Goal: Task Accomplishment & Management: Complete application form

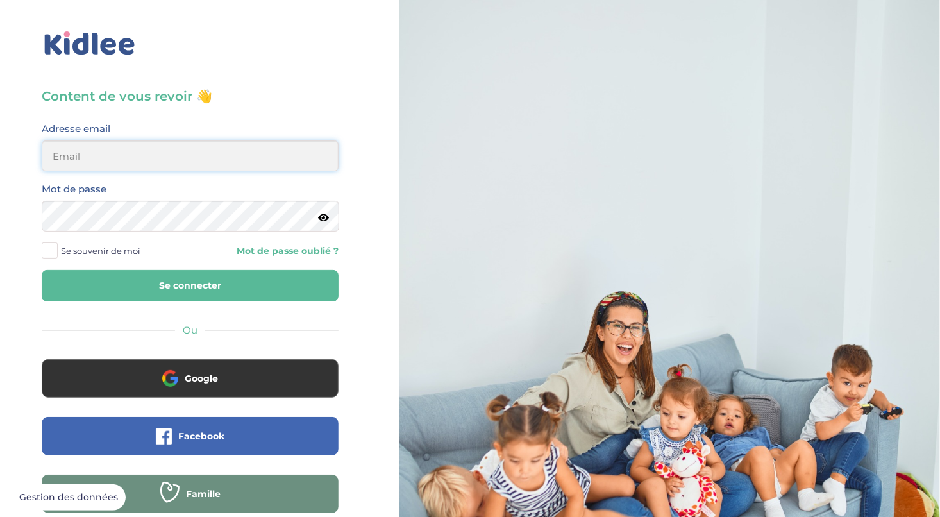
type input "helene.chambault@hotmail.fr"
click at [139, 293] on button "Se connecter" at bounding box center [190, 285] width 297 height 31
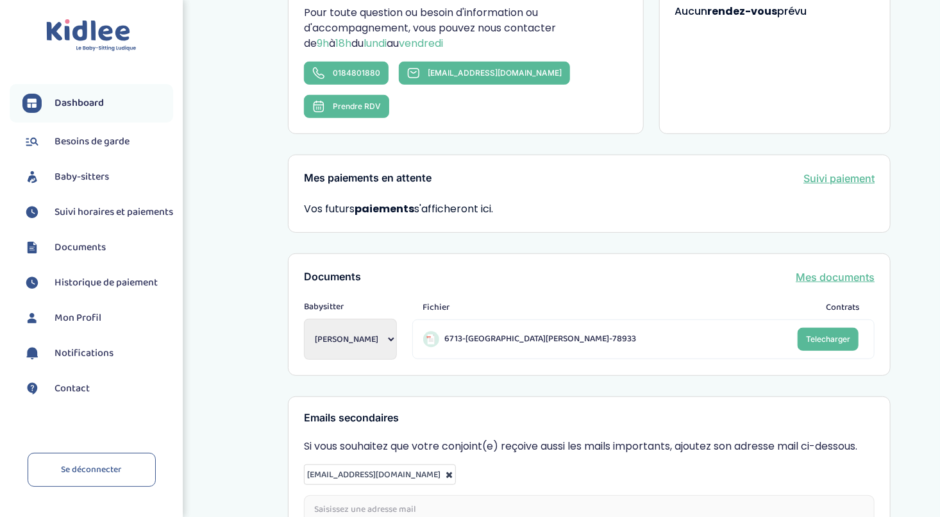
scroll to position [308, 0]
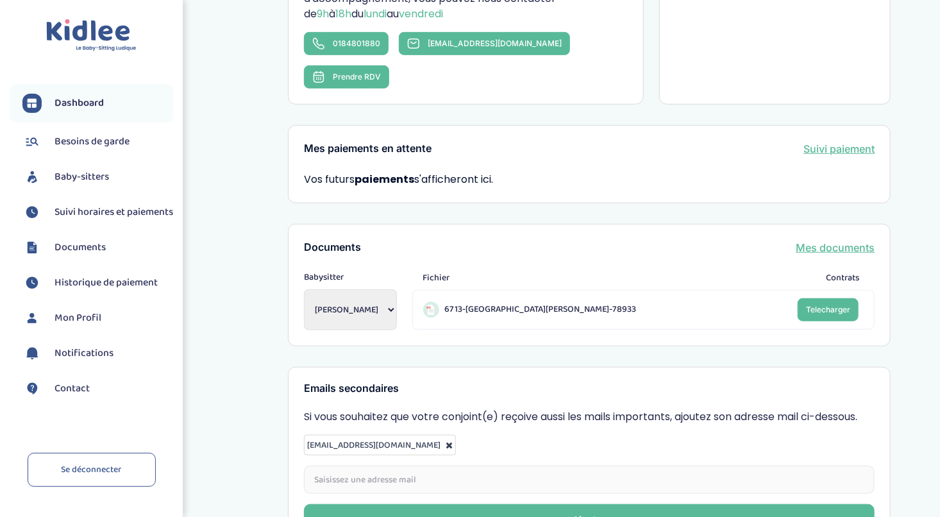
click at [380, 289] on select "Tutty Kassandra Hovhanessian Elodie" at bounding box center [350, 309] width 93 height 41
select select "1966"
click at [304, 289] on select "Tutty Kassandra Hovhanessian Elodie" at bounding box center [350, 309] width 93 height 41
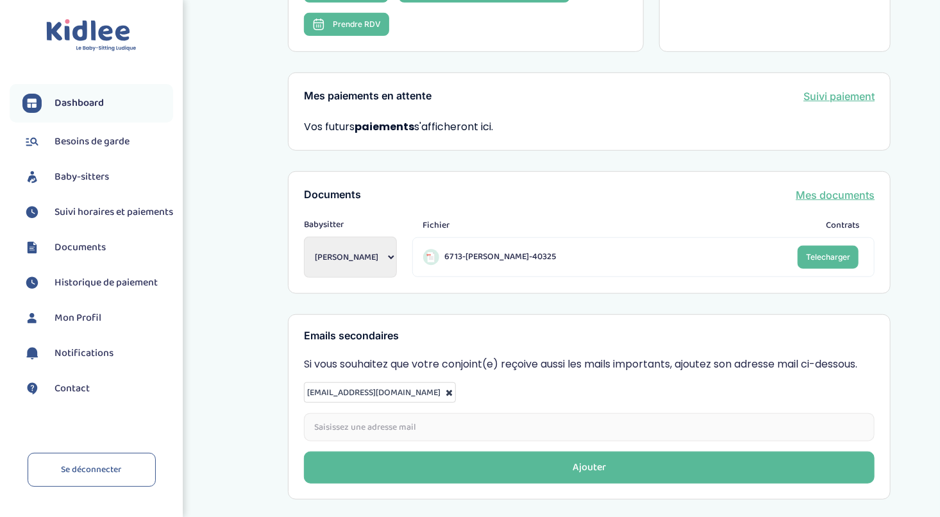
scroll to position [342, 0]
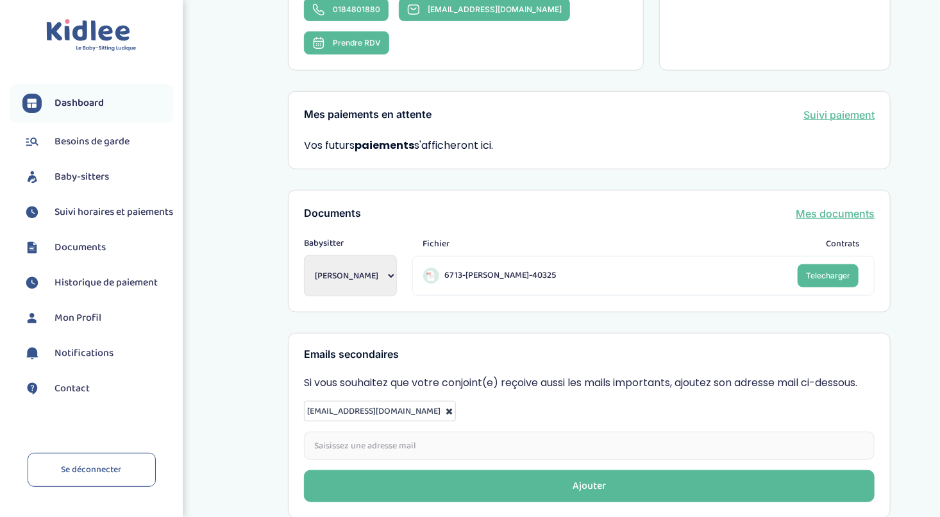
click at [60, 220] on span "Suivi horaires et paiements" at bounding box center [114, 212] width 119 height 15
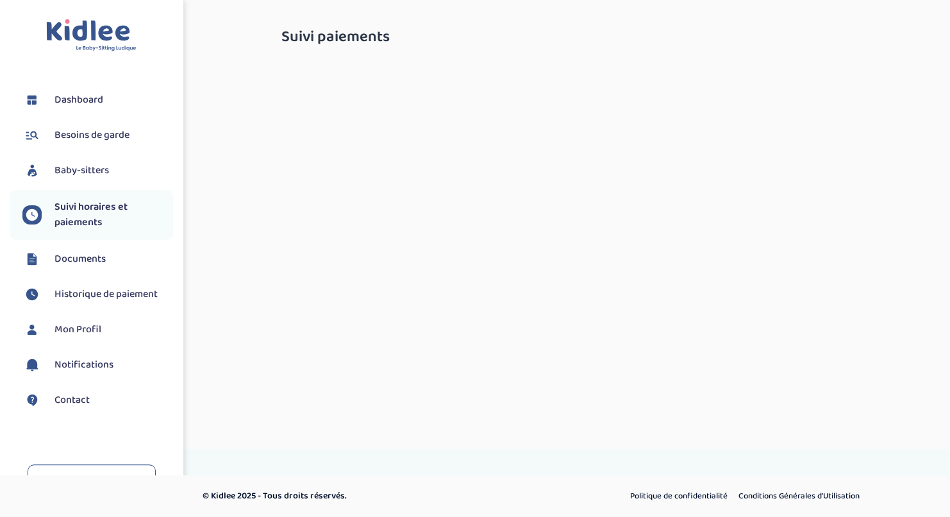
select select "mars 2025"
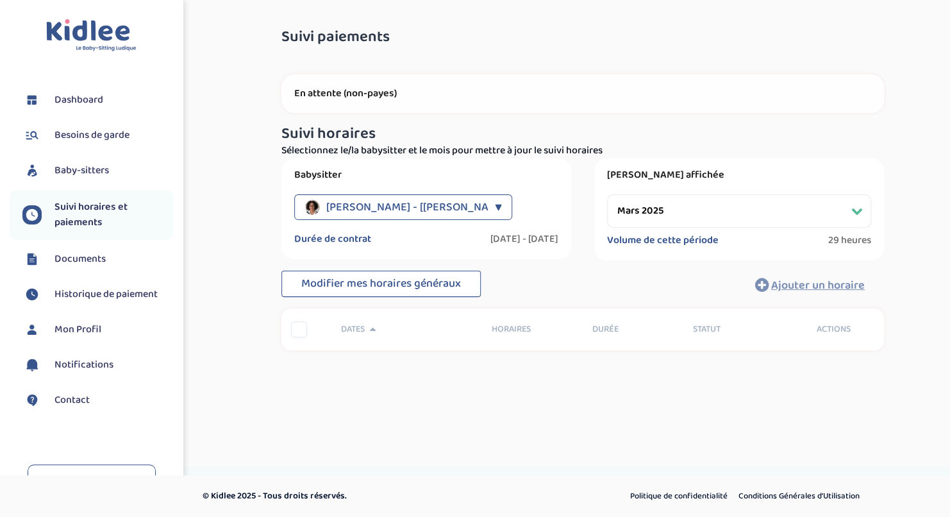
click at [429, 86] on div "En attente (non-payes)" at bounding box center [583, 93] width 603 height 38
click at [487, 205] on div "Hovhanessian Elodie - [Résiliés] ▼" at bounding box center [403, 207] width 218 height 26
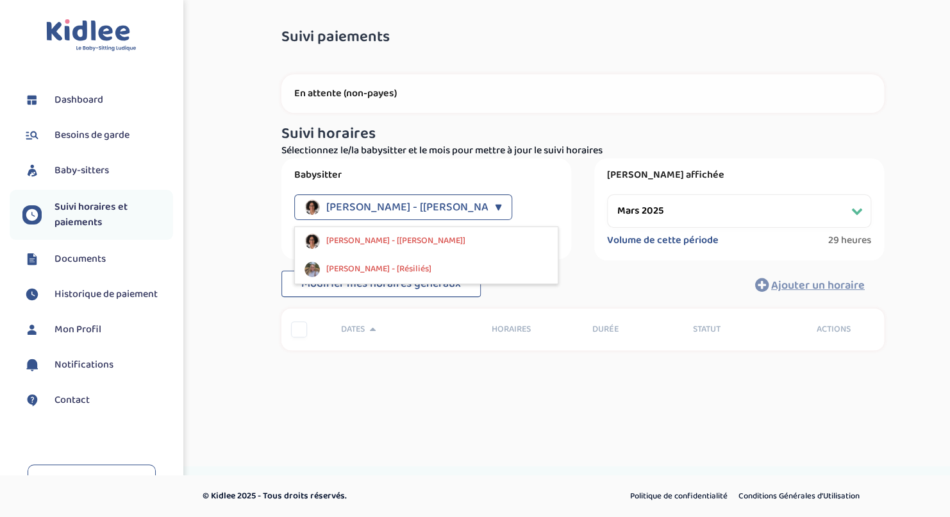
click at [487, 205] on div "Hovhanessian Elodie - [Résiliés] ▼" at bounding box center [403, 207] width 218 height 26
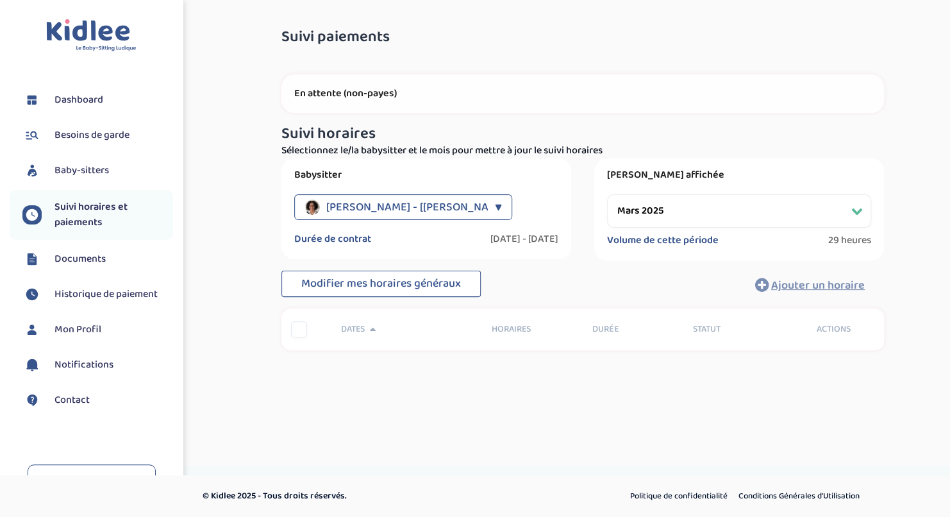
click at [82, 258] on span "Documents" at bounding box center [80, 258] width 51 height 15
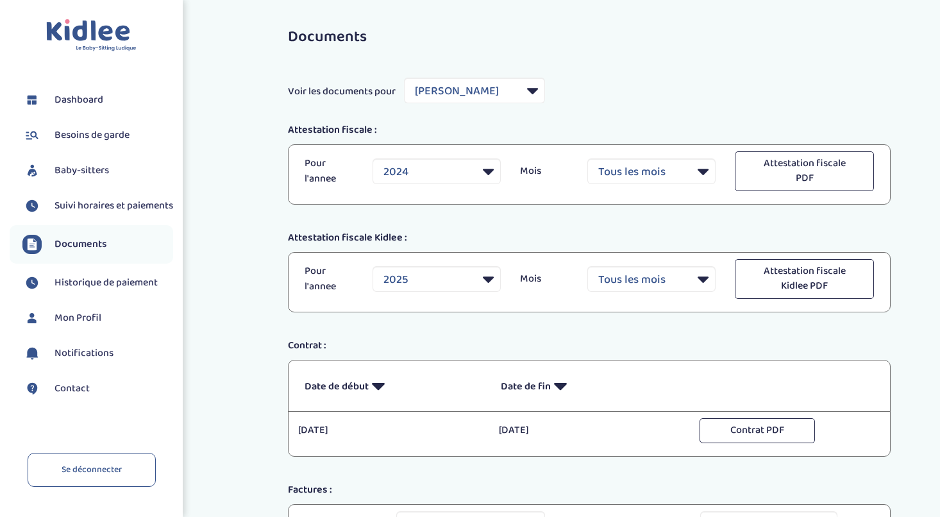
select select "35181"
select select "2024"
select select "35181"
select select "2024"
click at [96, 282] on li "Historique de paiement" at bounding box center [92, 283] width 164 height 32
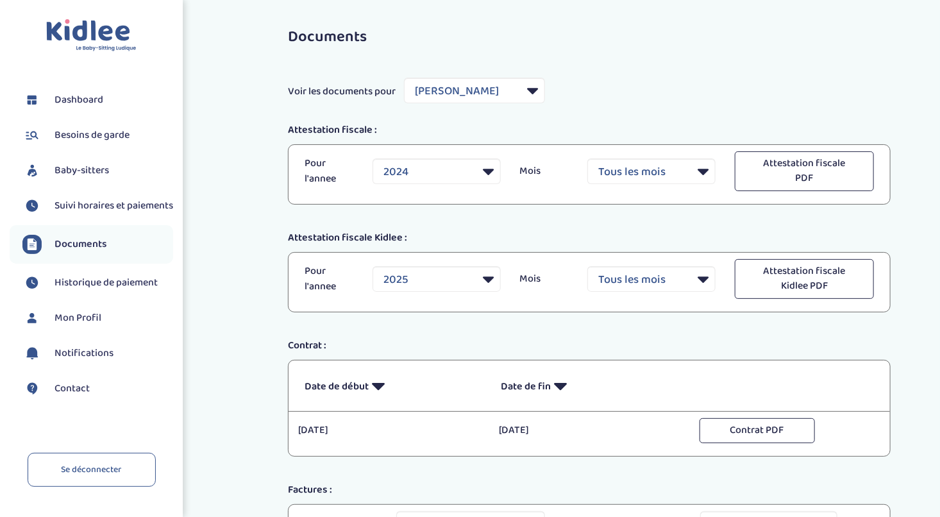
click at [85, 361] on span "Notifications" at bounding box center [84, 353] width 59 height 15
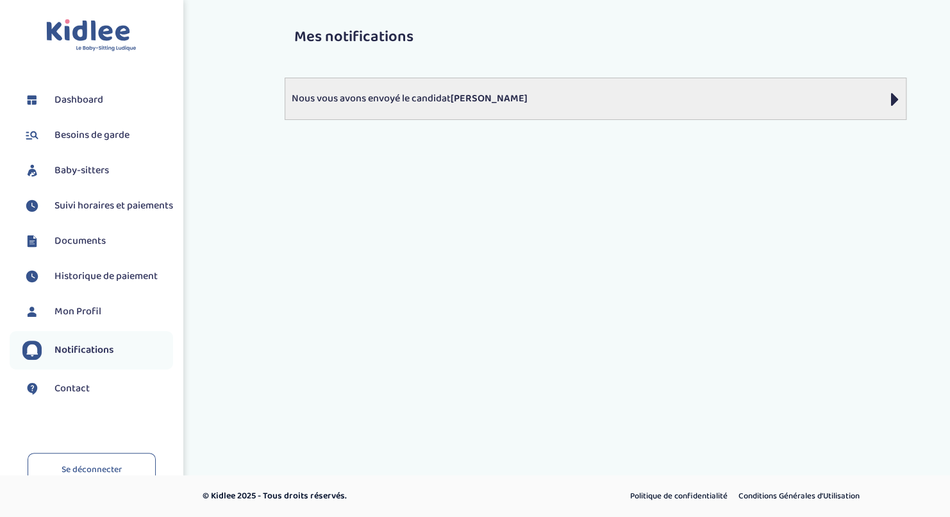
click at [493, 99] on strong "RAHMANI Dyhia" at bounding box center [489, 98] width 77 height 16
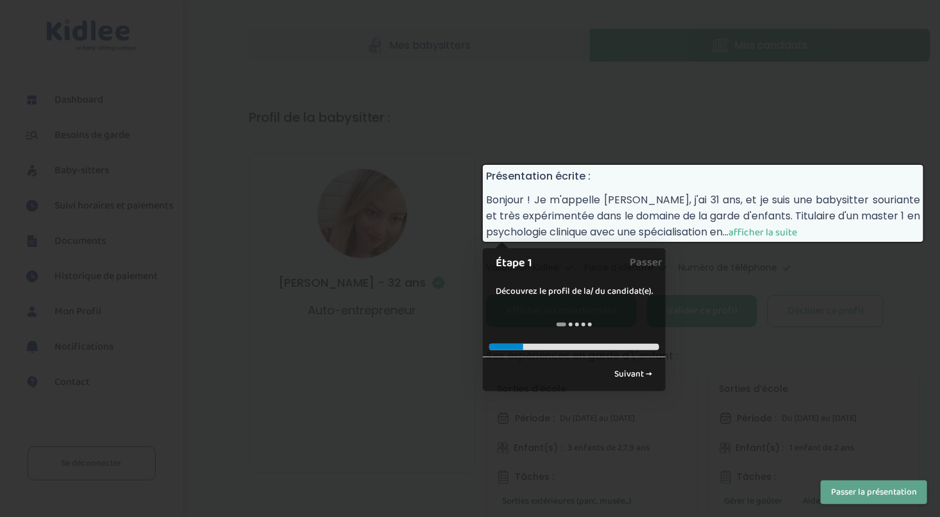
click at [744, 292] on div at bounding box center [470, 258] width 940 height 517
click at [645, 262] on link "Passer" at bounding box center [646, 262] width 33 height 29
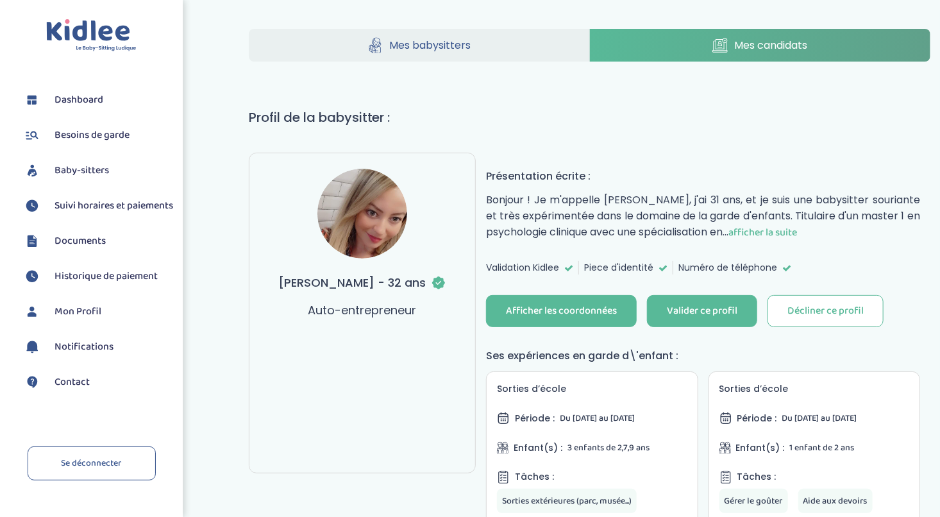
click at [478, 37] on link "Mes babysitters" at bounding box center [419, 45] width 341 height 33
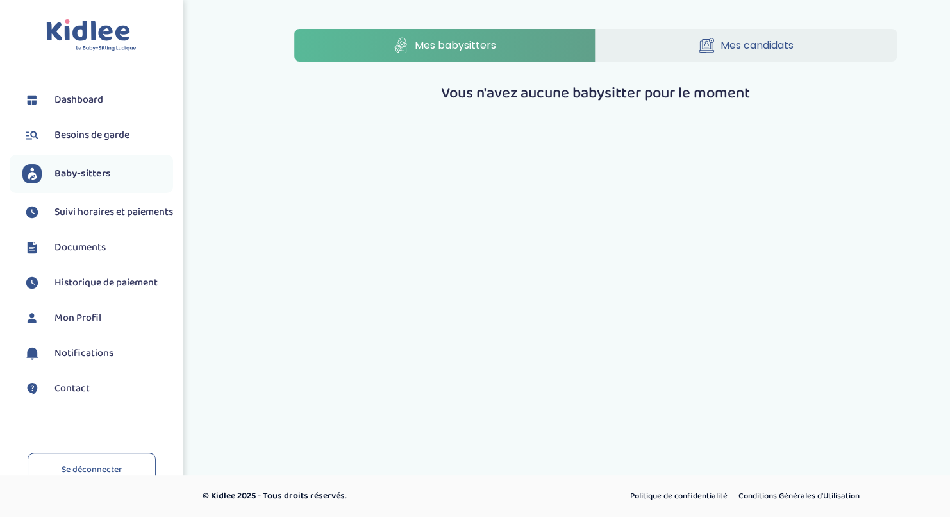
click at [694, 42] on link "Mes candidats" at bounding box center [746, 45] width 301 height 33
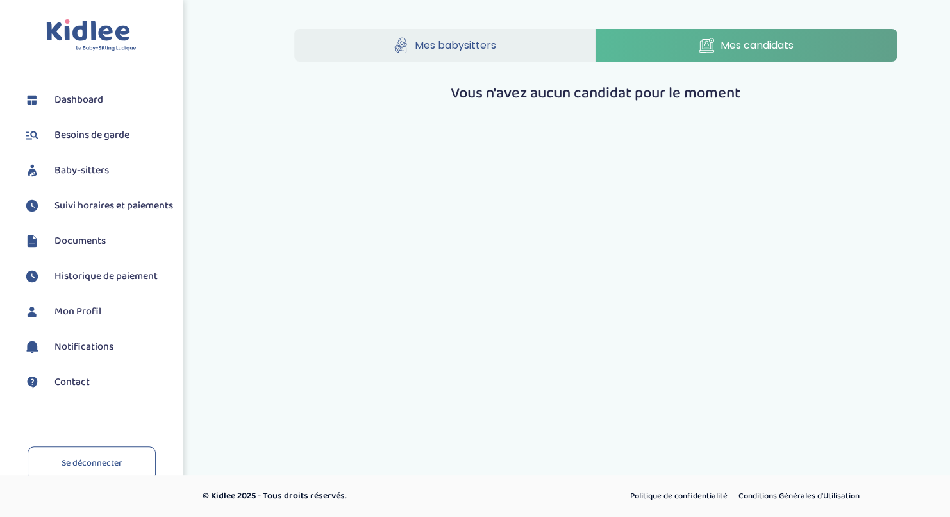
click at [85, 222] on li "Suivi horaires et paiements" at bounding box center [92, 206] width 164 height 32
click at [81, 202] on span "Suivi horaires et paiements" at bounding box center [114, 205] width 119 height 15
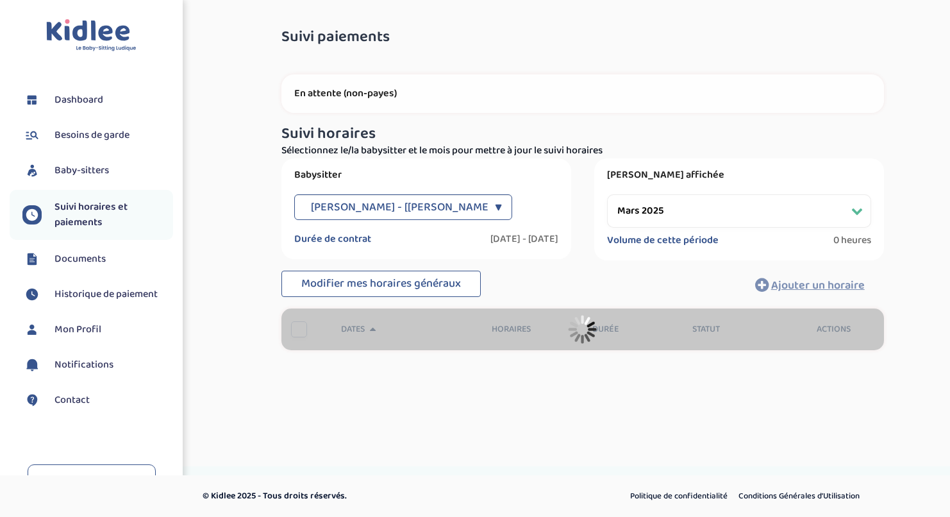
select select "mars 2025"
click at [81, 202] on span "Suivi horaires et paiements" at bounding box center [114, 214] width 119 height 31
select select "mars 2025"
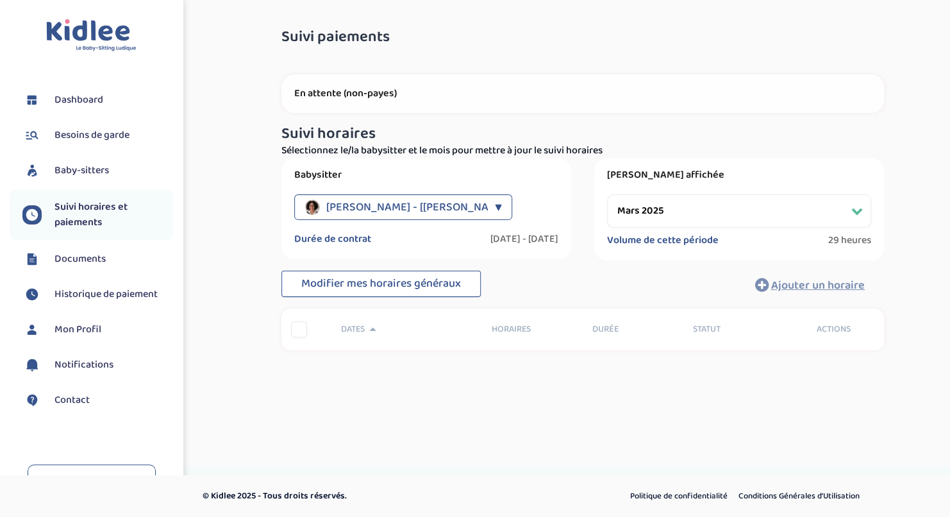
click at [456, 205] on span "[PERSON_NAME] - [[PERSON_NAME]]" at bounding box center [418, 207] width 184 height 26
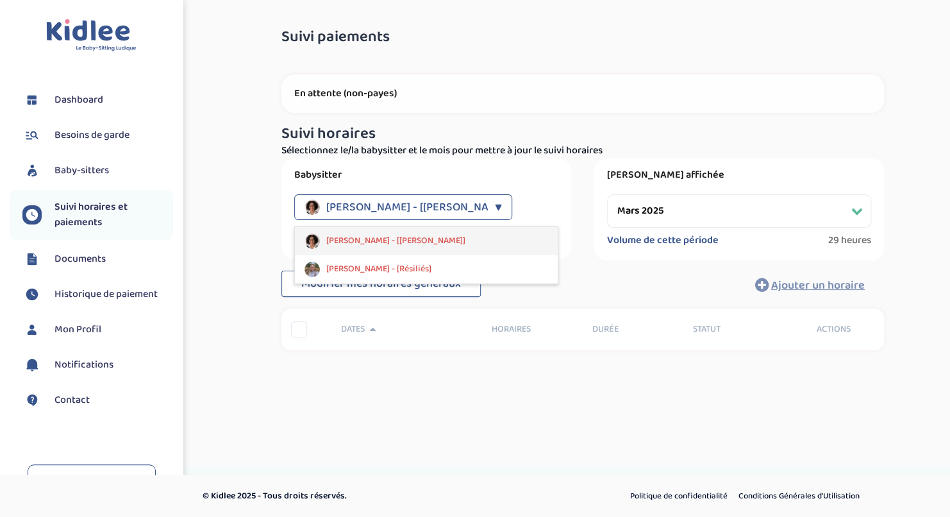
click at [401, 245] on span "[PERSON_NAME] - [[PERSON_NAME]]" at bounding box center [395, 240] width 139 height 13
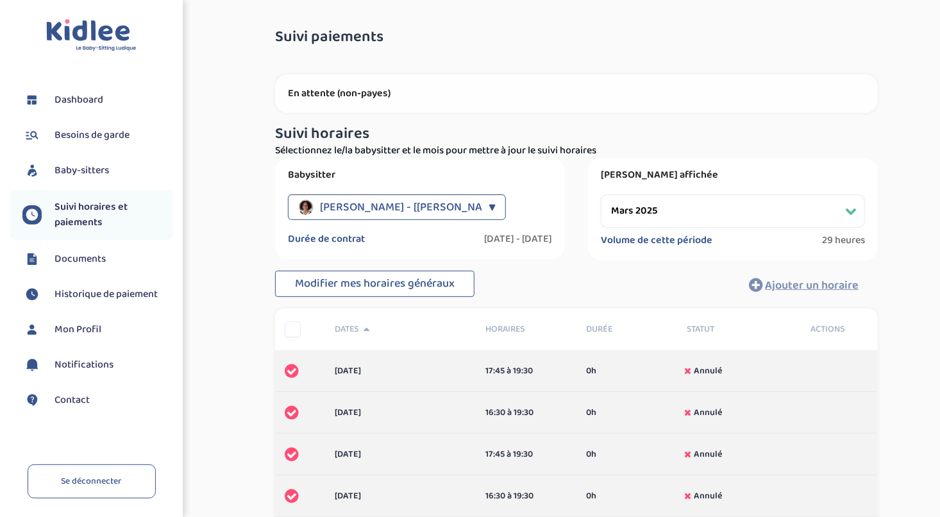
scroll to position [96, 0]
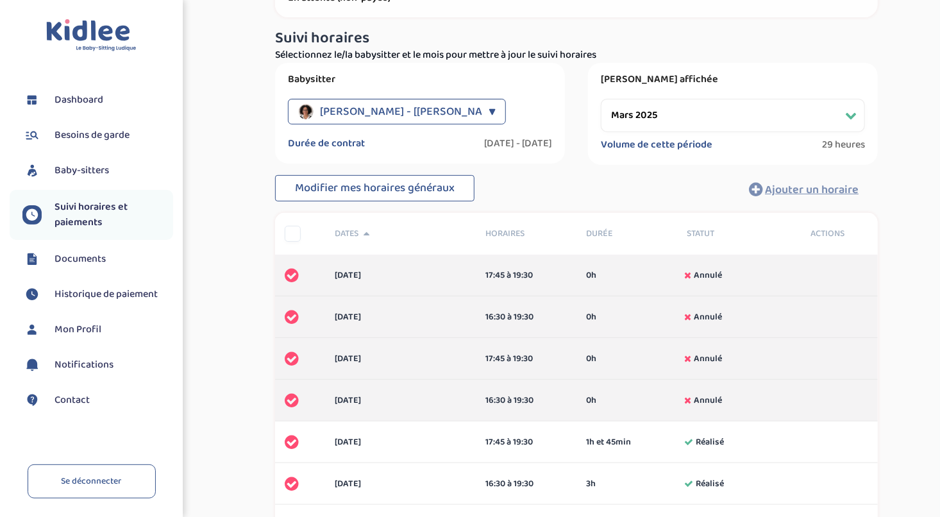
click at [50, 392] on link "Contact" at bounding box center [97, 400] width 151 height 19
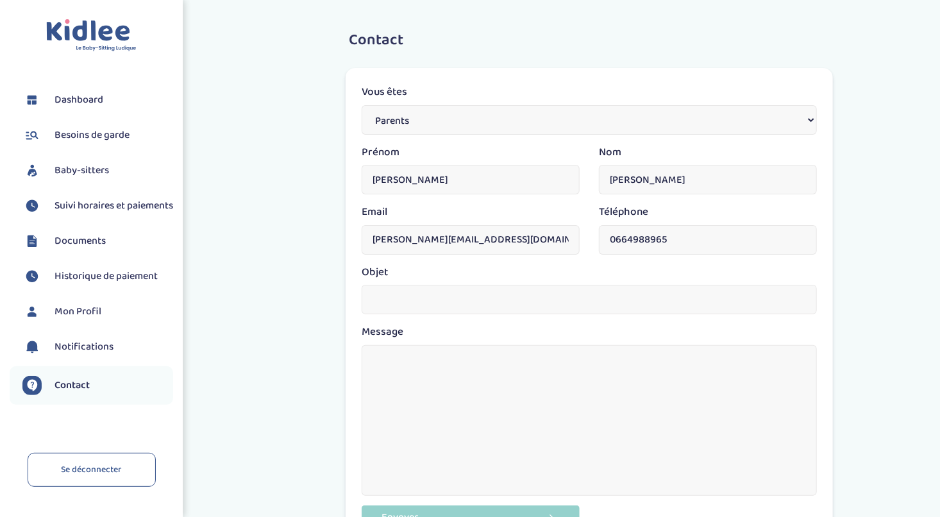
click at [465, 312] on input "text" at bounding box center [589, 299] width 455 height 29
type input "c"
click at [78, 249] on span "Documents" at bounding box center [80, 240] width 51 height 15
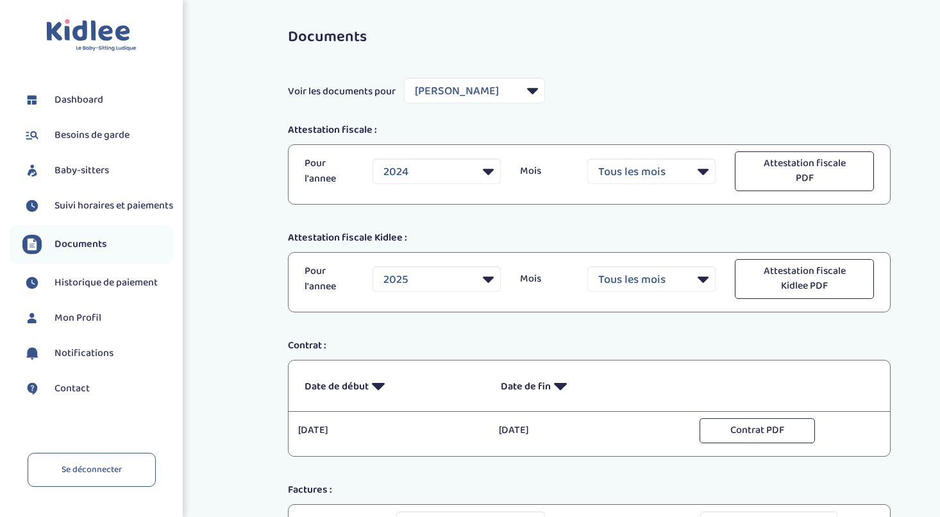
select select "35181"
select select "2024"
click at [83, 251] on span "Documents" at bounding box center [81, 244] width 53 height 15
select select "35181"
select select "2024"
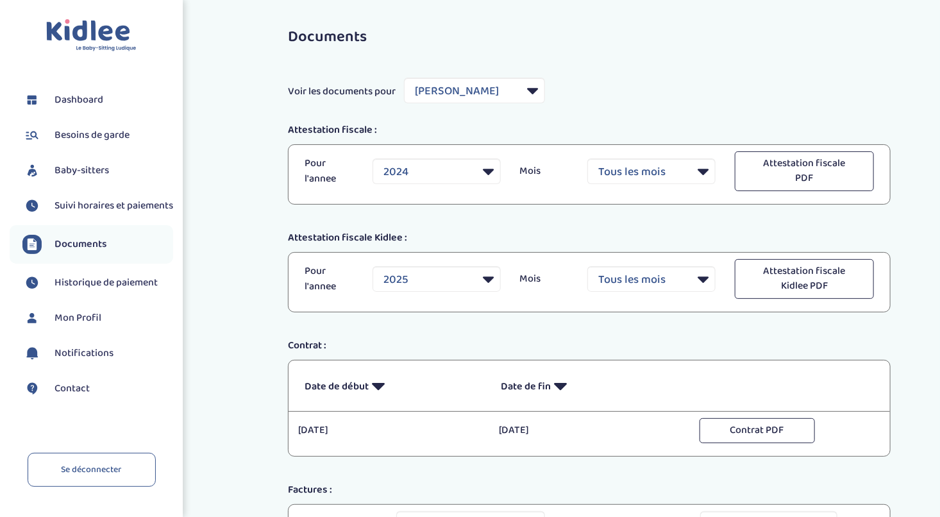
click at [63, 94] on span "Dashboard" at bounding box center [79, 99] width 49 height 15
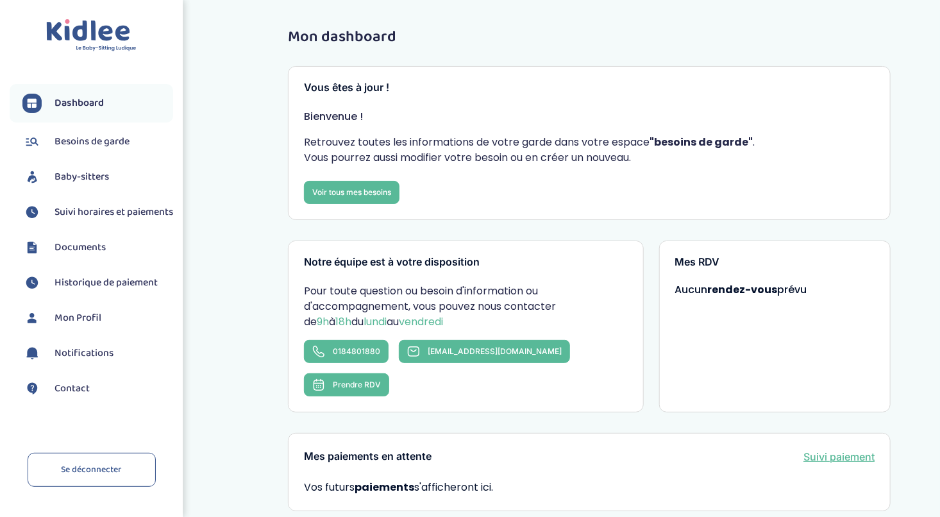
click at [83, 171] on span "Baby-sitters" at bounding box center [82, 176] width 55 height 15
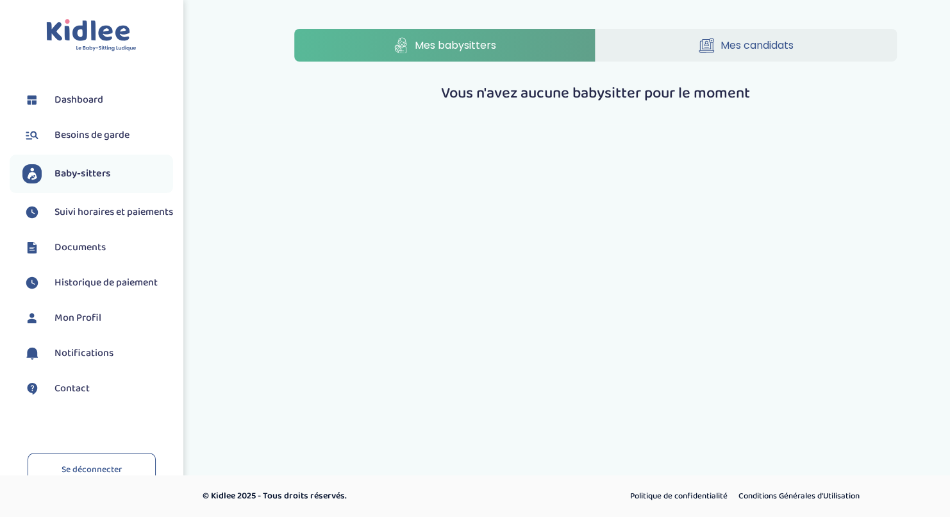
click at [76, 100] on span "Dashboard" at bounding box center [79, 99] width 49 height 15
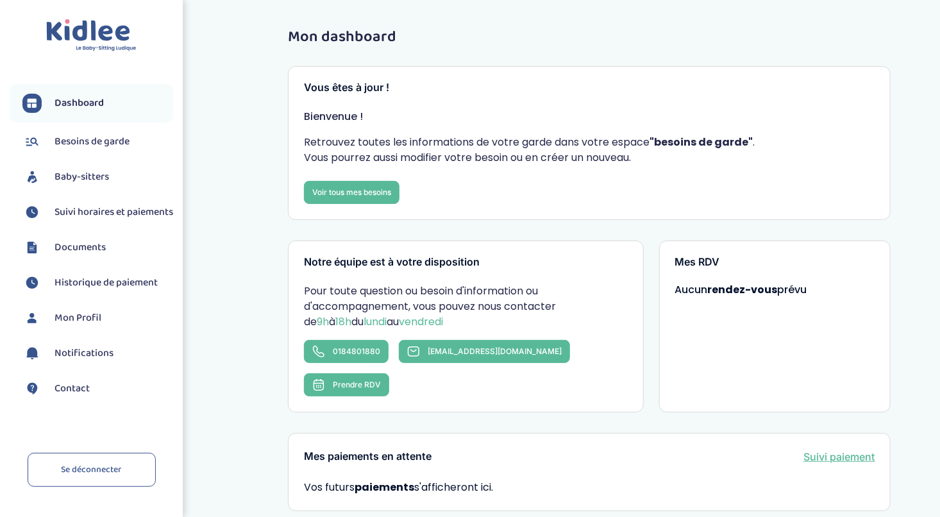
click at [84, 108] on span "Dashboard" at bounding box center [79, 103] width 49 height 15
click at [65, 140] on span "Besoins de garde" at bounding box center [92, 141] width 75 height 15
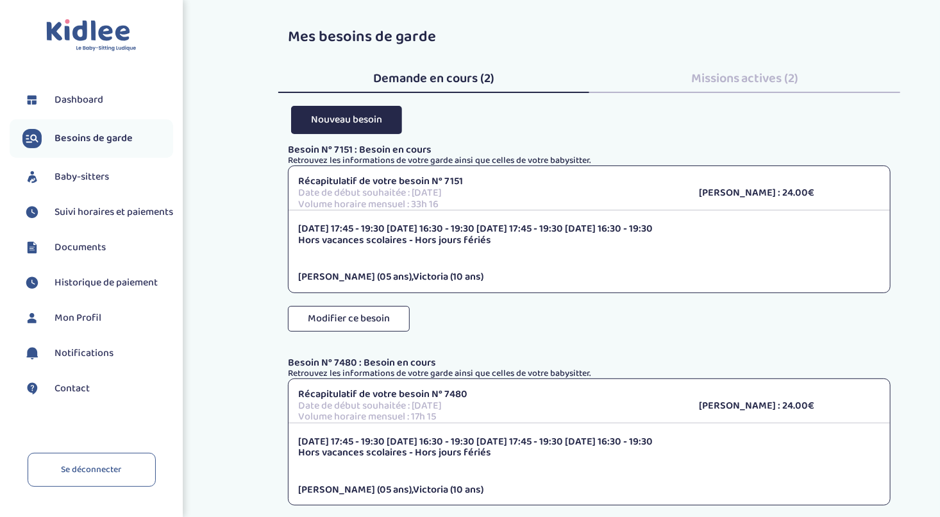
click at [745, 75] on span "Missions actives (2)" at bounding box center [745, 78] width 108 height 21
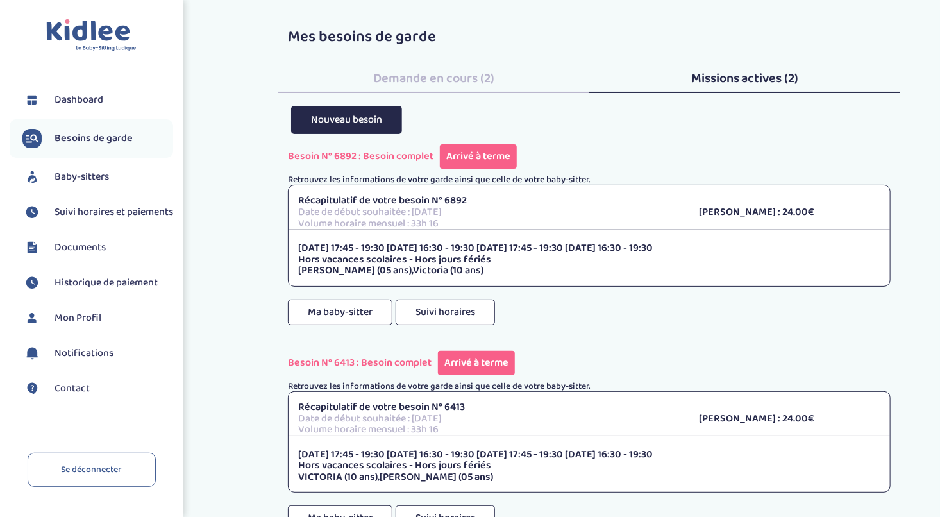
click at [90, 255] on span "Documents" at bounding box center [80, 247] width 51 height 15
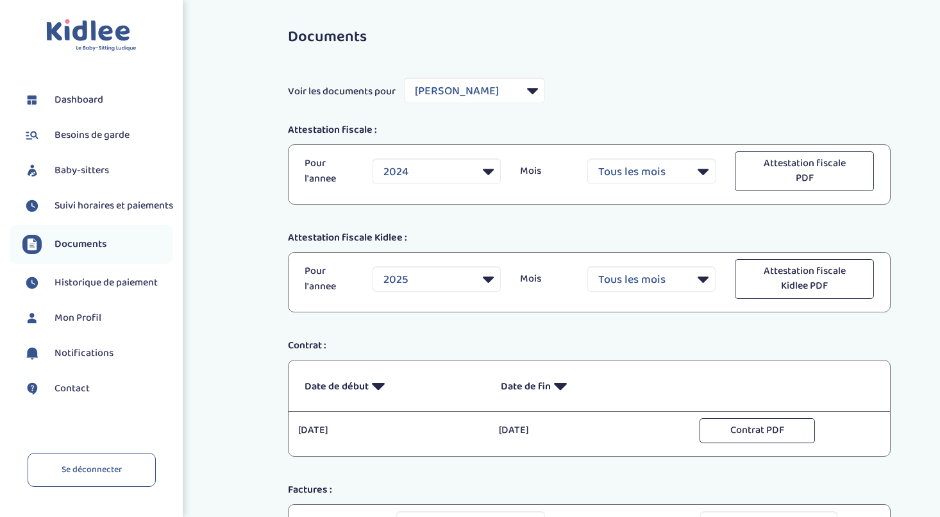
select select "35181"
select select "2024"
click at [489, 99] on select "Filtrer par Baby-sitter [PERSON_NAME] [PERSON_NAME]" at bounding box center [474, 91] width 141 height 26
select select "31288"
click at [405, 78] on select "Filtrer par Baby-sitter [PERSON_NAME] [PERSON_NAME]" at bounding box center [474, 91] width 141 height 26
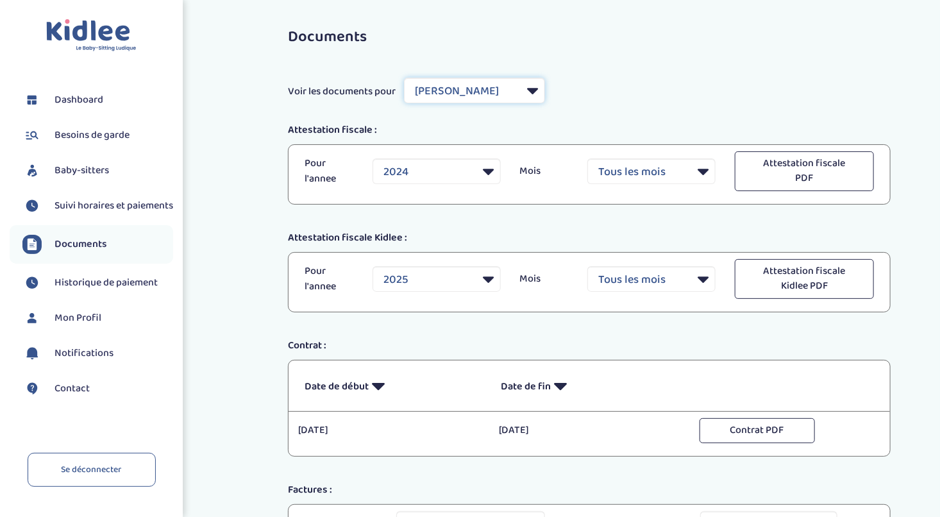
select select "2025"
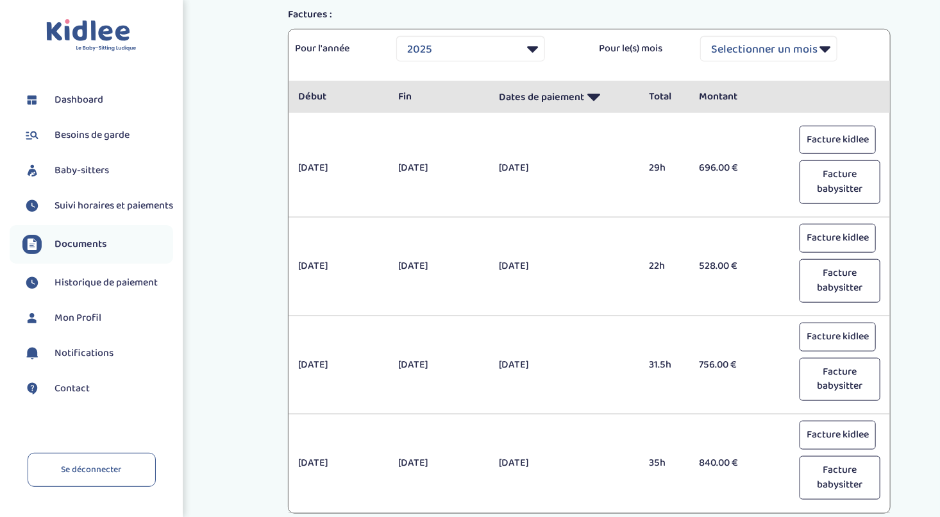
scroll to position [576, 0]
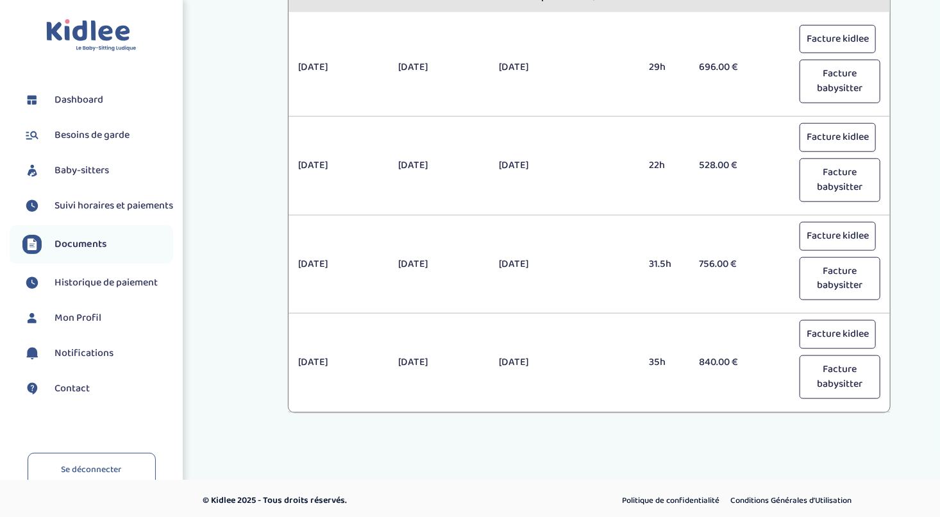
click at [81, 322] on span "Mon Profil" at bounding box center [78, 317] width 47 height 15
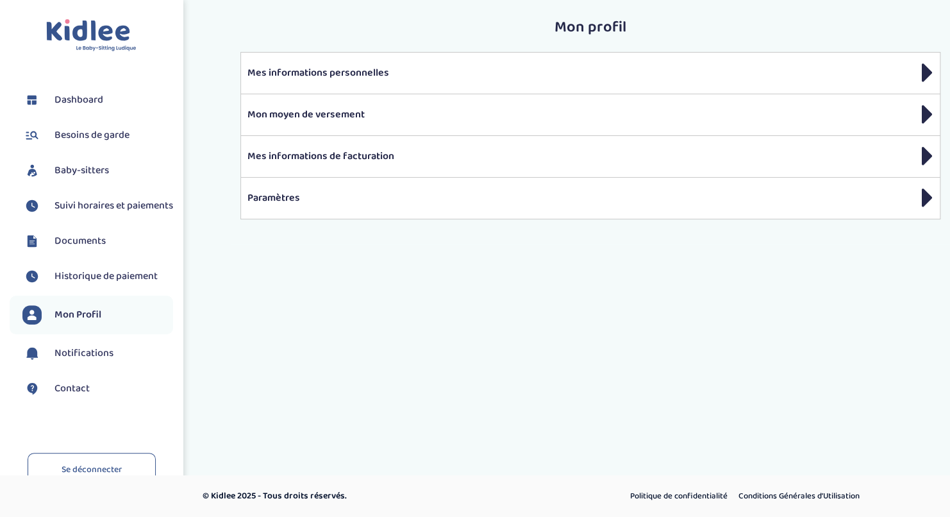
click at [78, 360] on span "Notifications" at bounding box center [84, 353] width 59 height 15
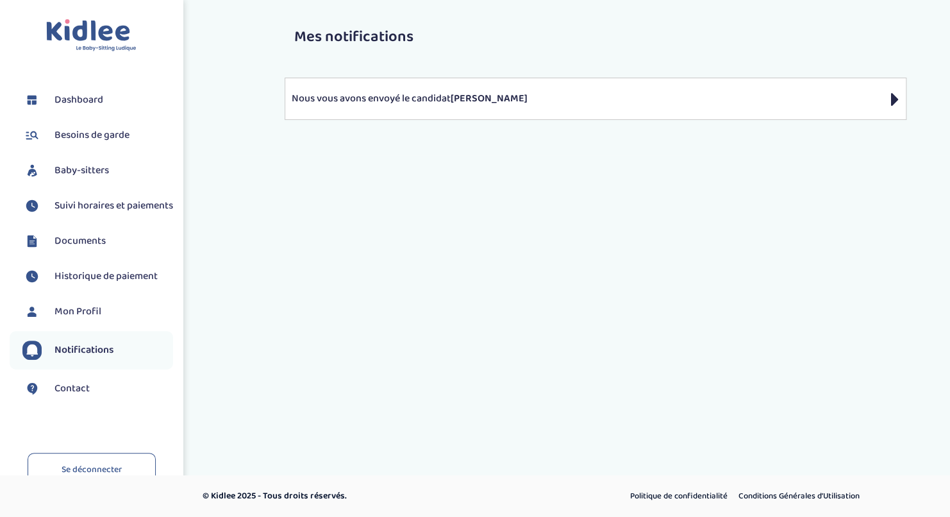
click at [85, 101] on span "Dashboard" at bounding box center [79, 99] width 49 height 15
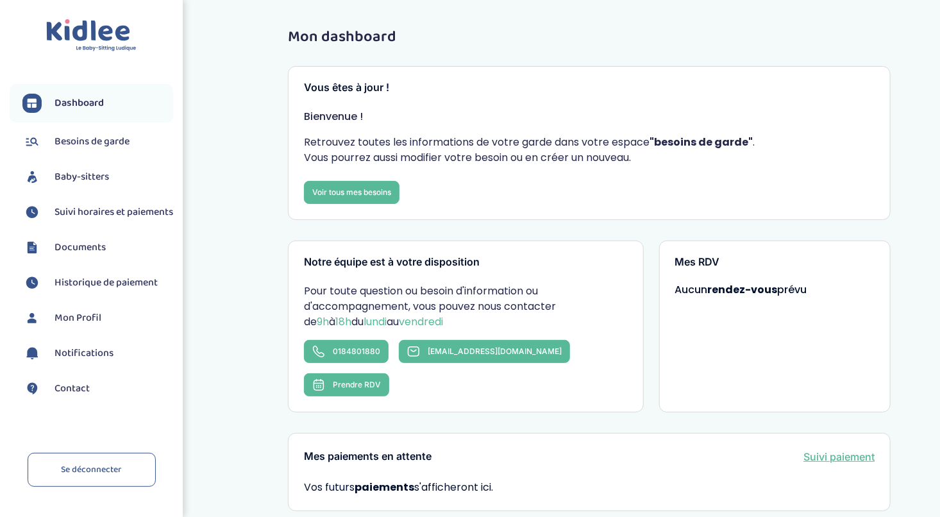
click at [59, 143] on span "Besoins de garde" at bounding box center [92, 141] width 75 height 15
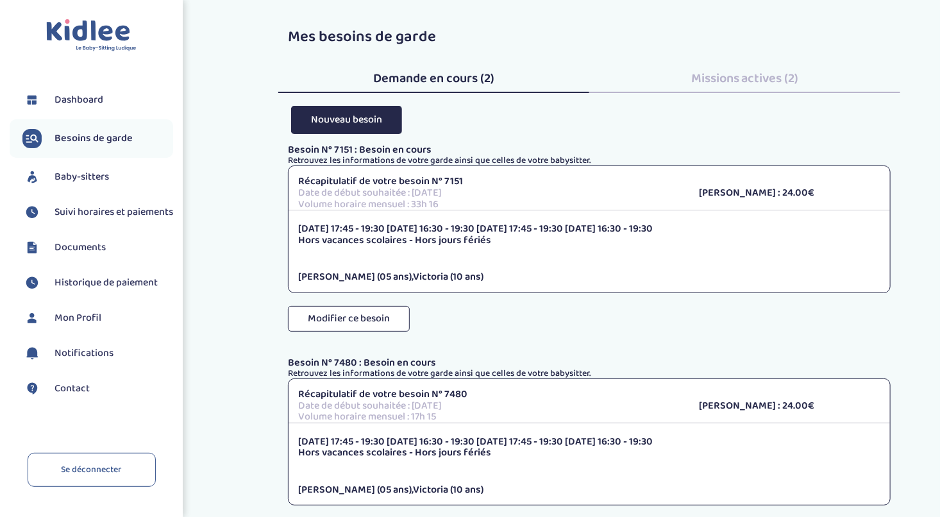
click at [79, 89] on li "Dashboard" at bounding box center [92, 100] width 164 height 32
click at [752, 63] on div "Missions actives (2)" at bounding box center [744, 75] width 311 height 35
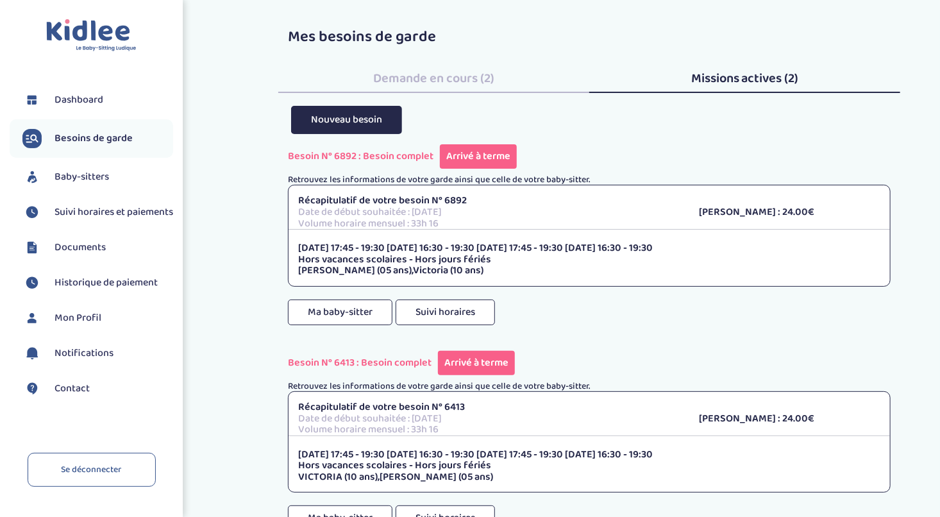
click at [80, 185] on span "Baby-sitters" at bounding box center [82, 176] width 55 height 15
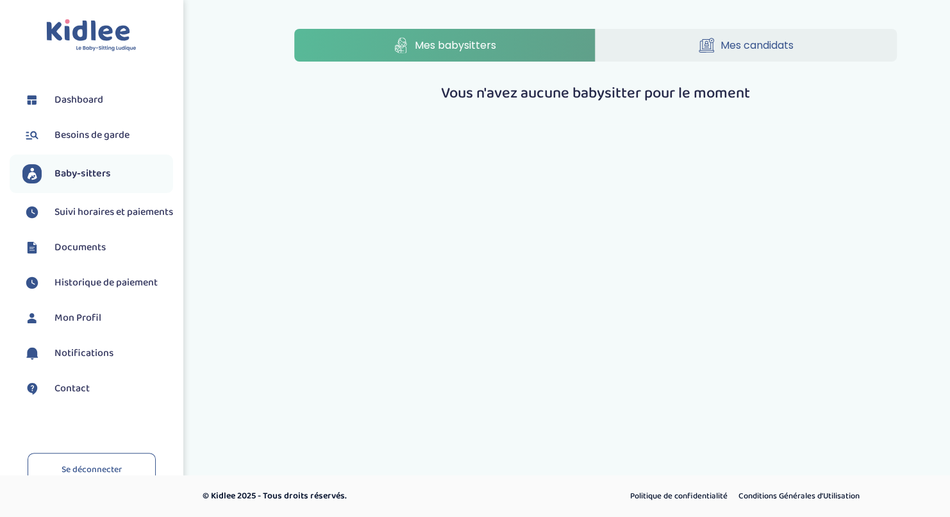
click at [74, 212] on span "Suivi horaires et paiements" at bounding box center [114, 212] width 119 height 15
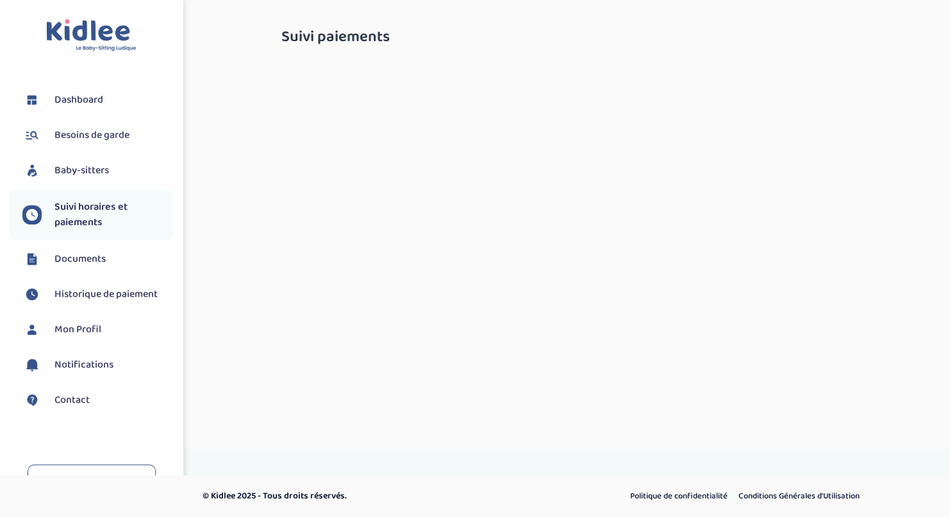
click at [74, 212] on span "Suivi horaires et paiements" at bounding box center [114, 214] width 119 height 31
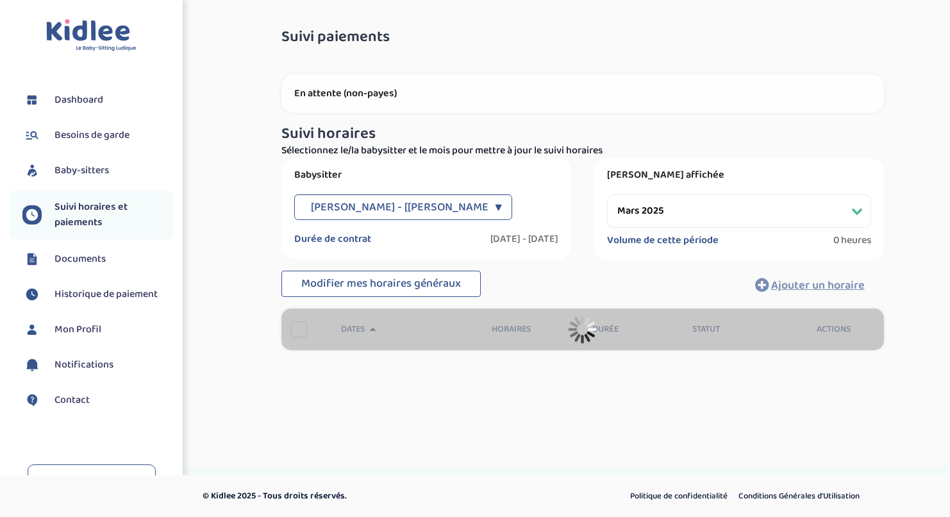
select select "mars 2025"
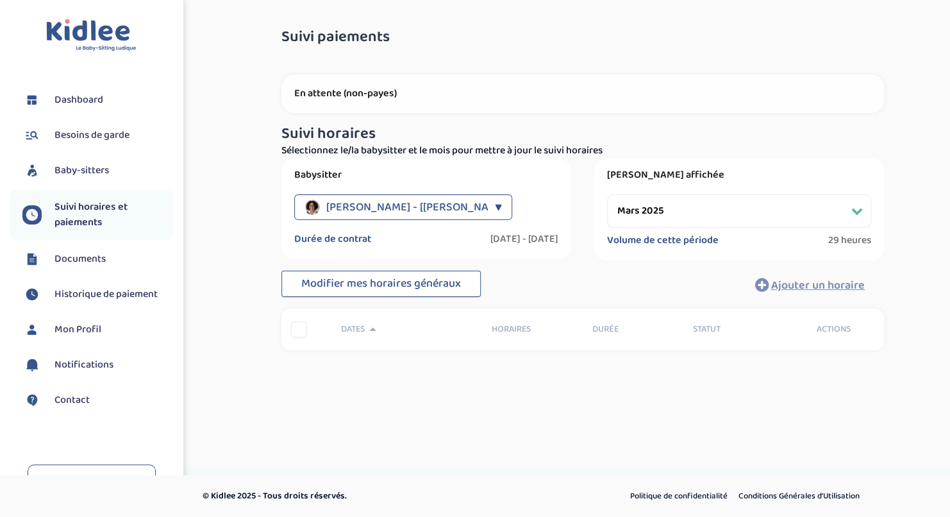
click at [495, 206] on div "▼" at bounding box center [498, 207] width 7 height 26
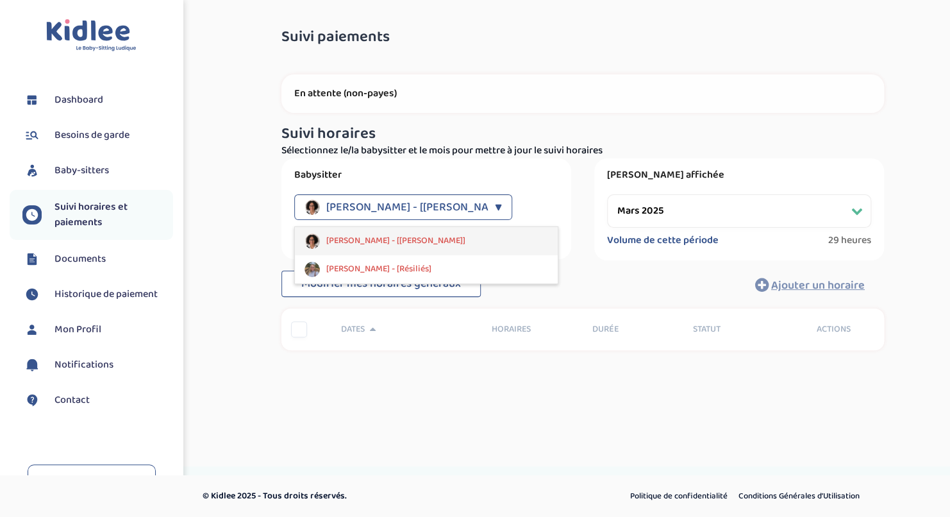
click at [438, 240] on span "Hovhanessian Elodie - [Résiliés]" at bounding box center [395, 240] width 139 height 13
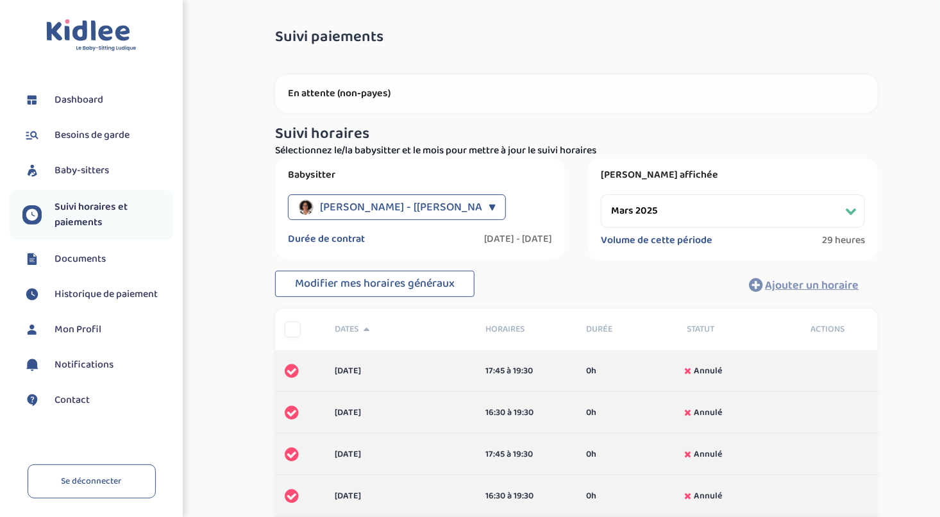
click at [789, 215] on select "Filtrer par mois mars 2025 avril 2025 mai 2025 juin 2025 juillet 2025" at bounding box center [733, 210] width 264 height 33
click at [96, 256] on span "Documents" at bounding box center [80, 258] width 51 height 15
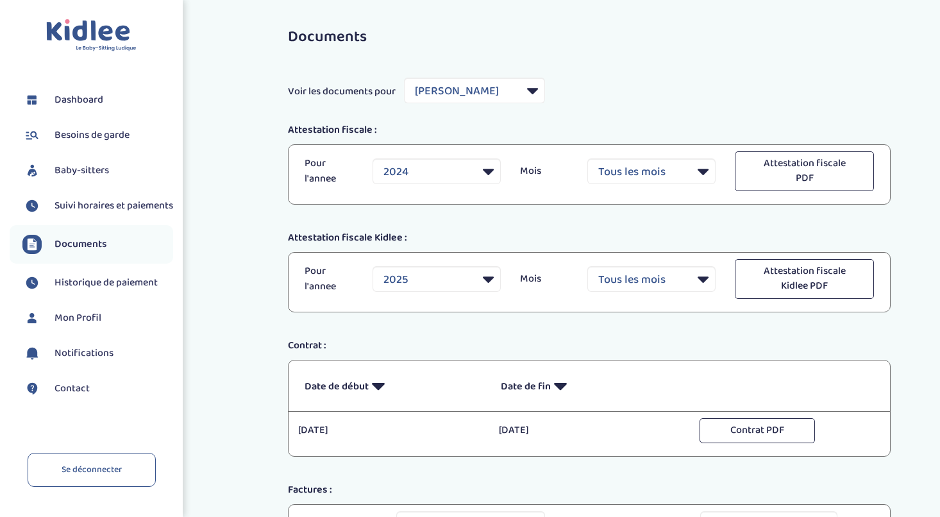
select select "35181"
select select "2024"
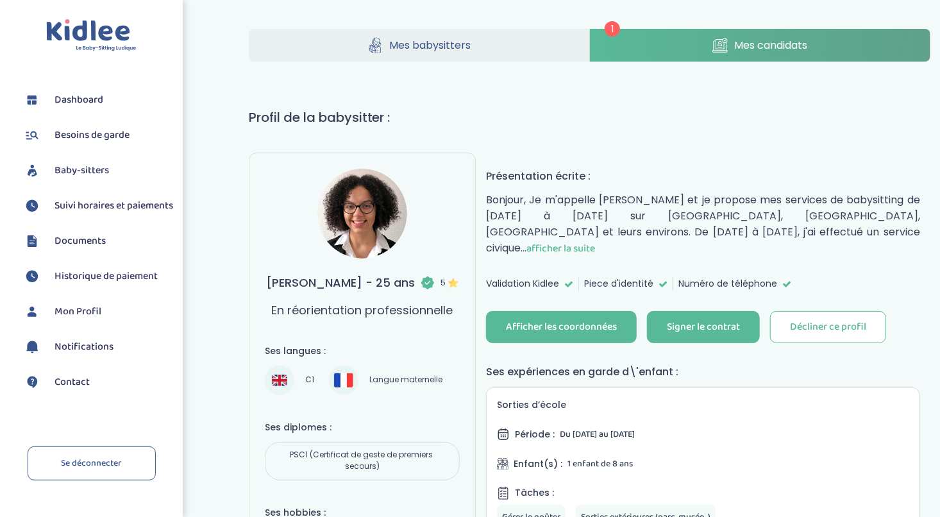
click at [595, 240] on span "afficher la suite" at bounding box center [561, 248] width 69 height 16
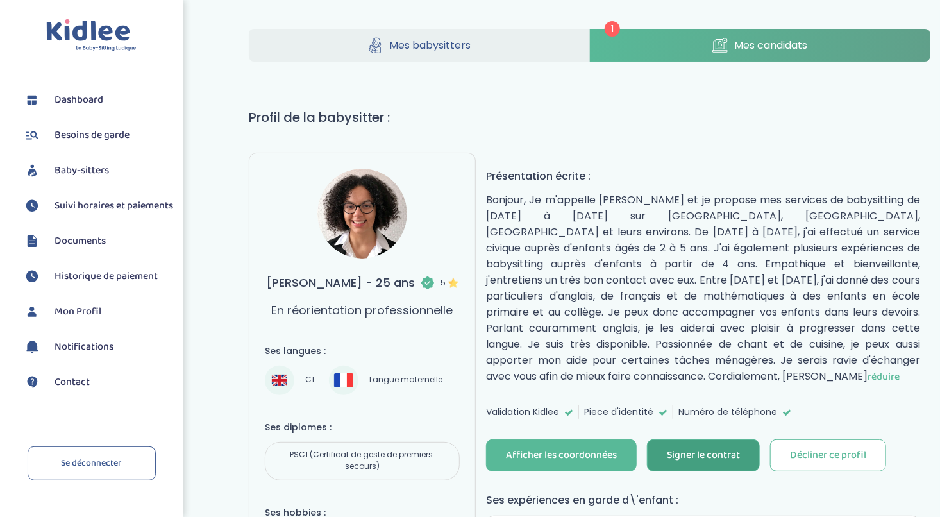
click at [678, 439] on button "Signer le contrat" at bounding box center [703, 455] width 113 height 32
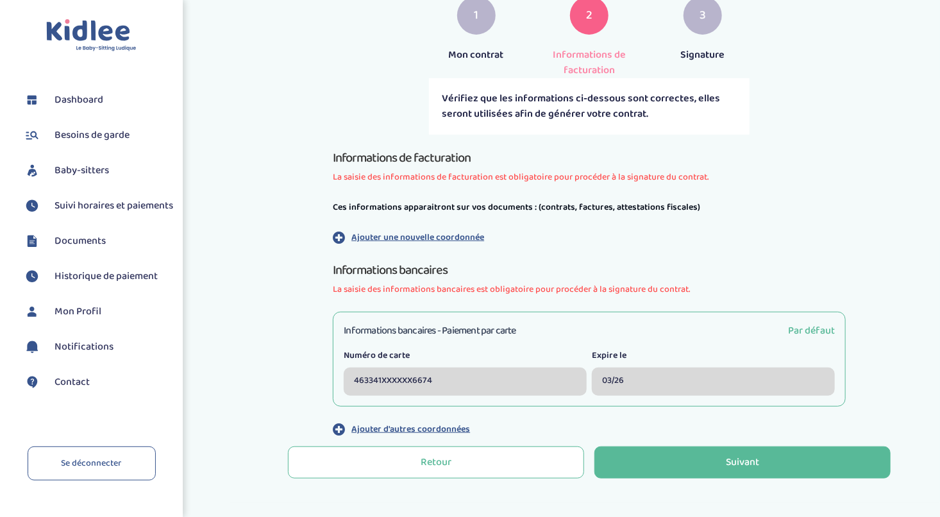
scroll to position [298, 0]
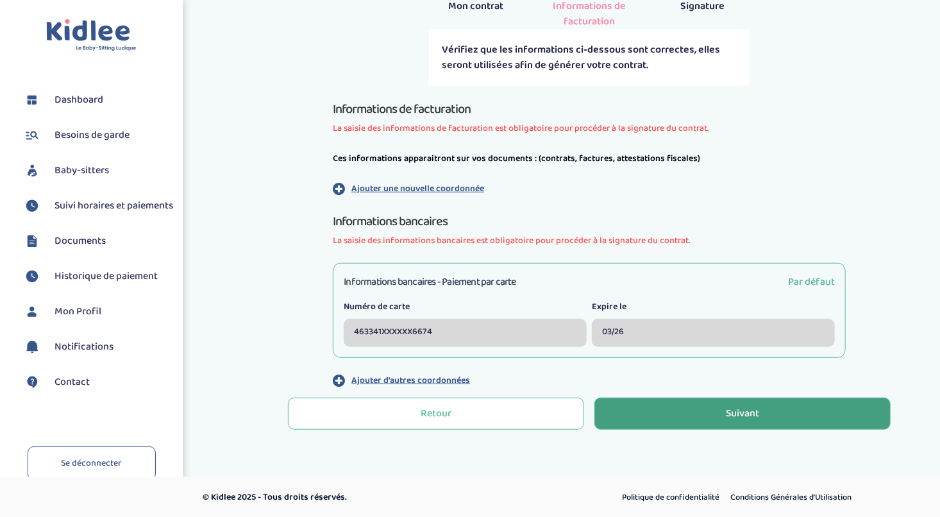
click at [835, 408] on button "Suivant" at bounding box center [742, 414] width 296 height 32
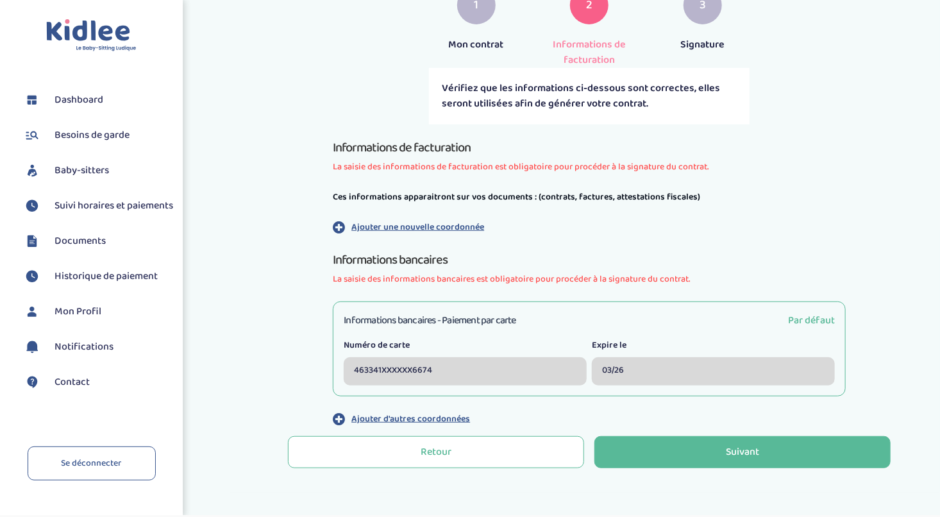
scroll to position [298, 0]
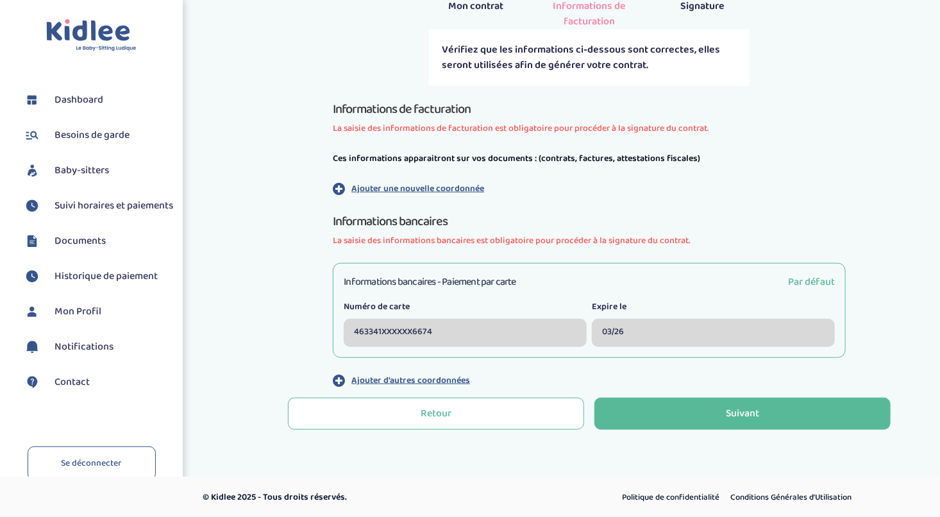
click at [747, 394] on div "Retour Suivant" at bounding box center [589, 413] width 603 height 42
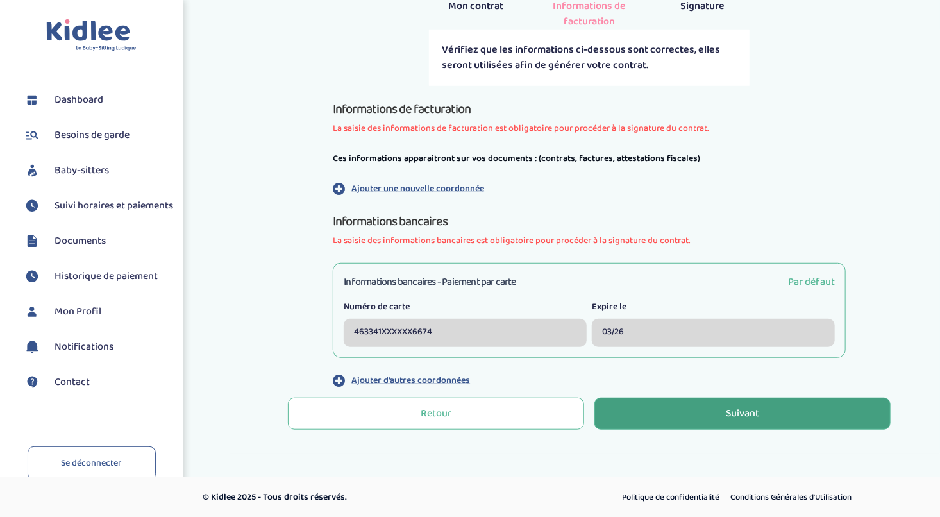
click at [733, 428] on button "Suivant" at bounding box center [742, 414] width 296 height 32
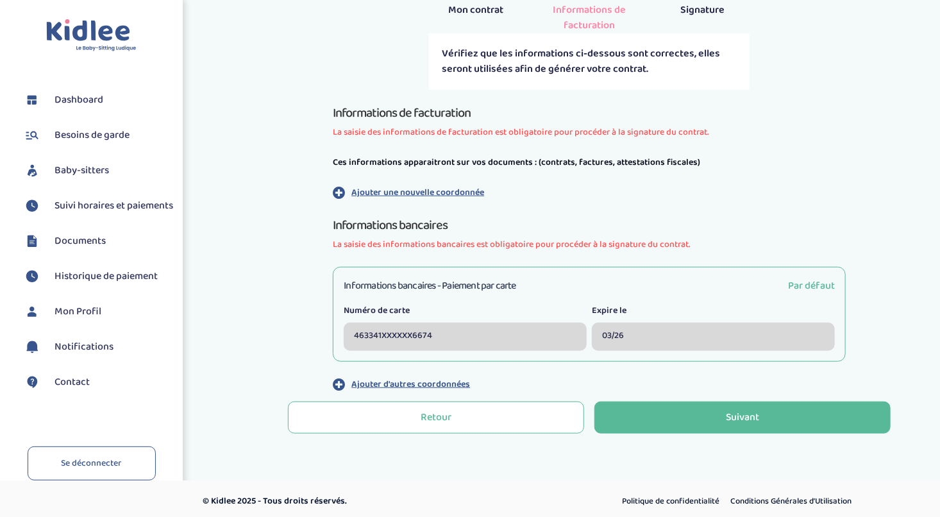
scroll to position [298, 0]
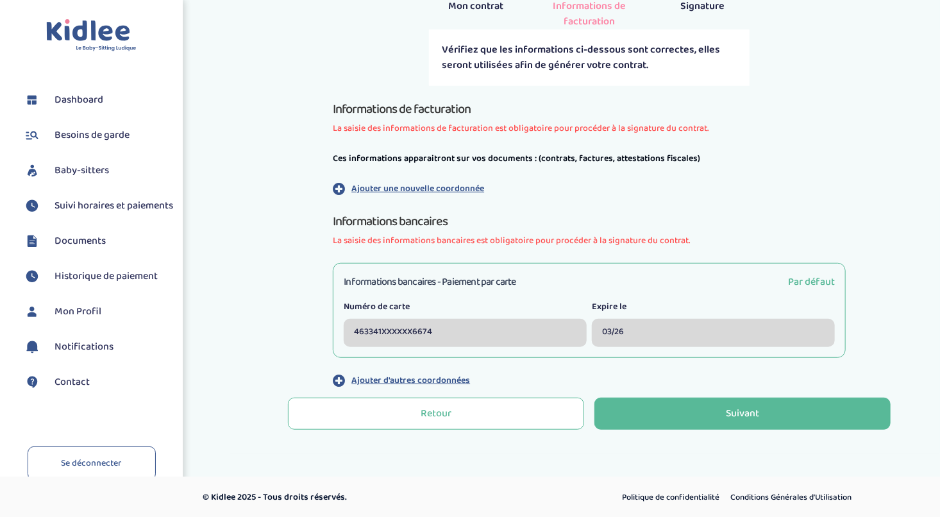
click at [416, 274] on h3 "Informations bancaires - Paiement par carte" at bounding box center [430, 282] width 173 height 16
click at [807, 293] on div "Informations bancaires - Paiement par carte Par défaut Numéro de carte 463341XX…" at bounding box center [589, 310] width 513 height 95
click at [419, 192] on p "Ajouter une nouvelle coordonnée" at bounding box center [417, 188] width 133 height 13
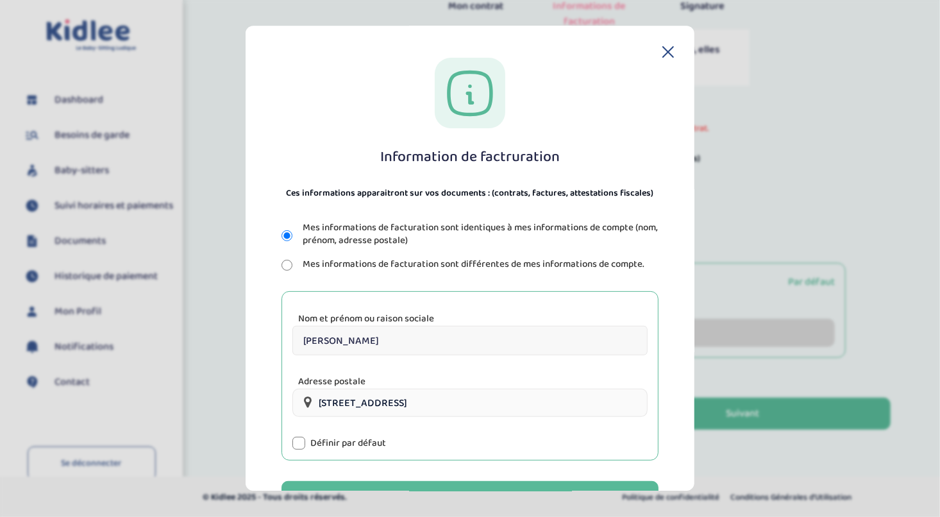
click at [294, 438] on div at bounding box center [298, 443] width 13 height 13
click at [375, 482] on button "Enregistrer" at bounding box center [470, 498] width 377 height 32
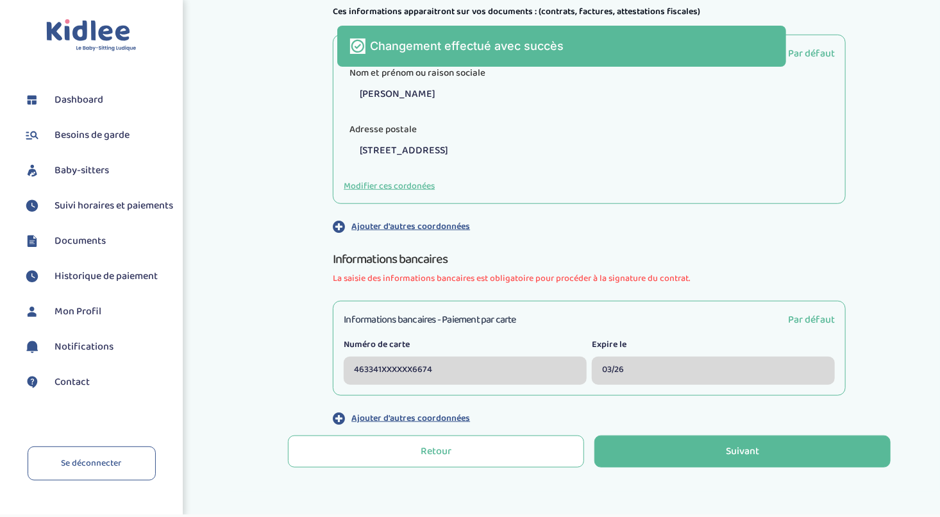
scroll to position [483, 0]
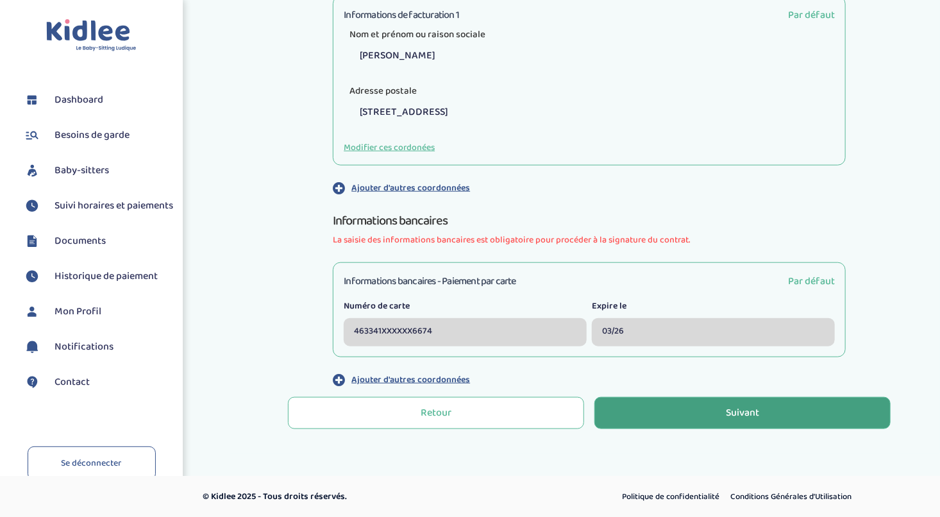
click at [781, 411] on button "Suivant" at bounding box center [742, 413] width 296 height 32
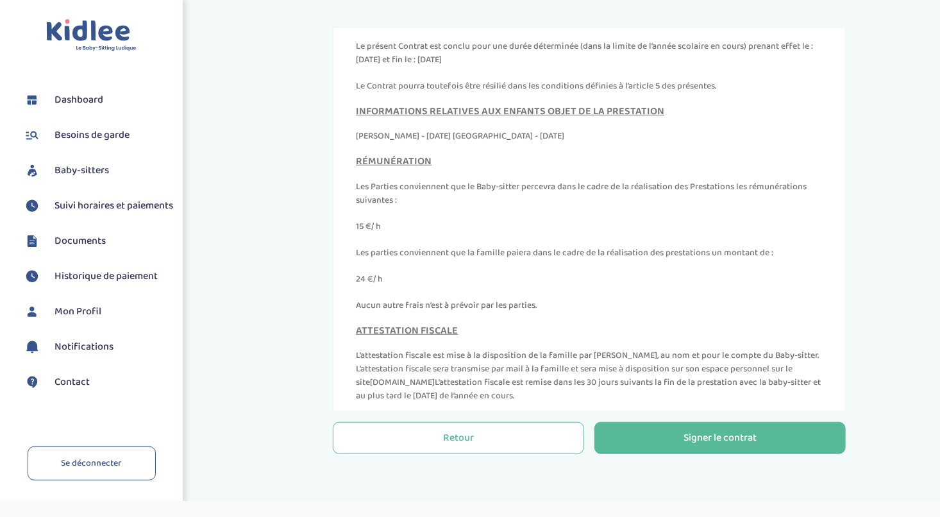
scroll to position [5757, 0]
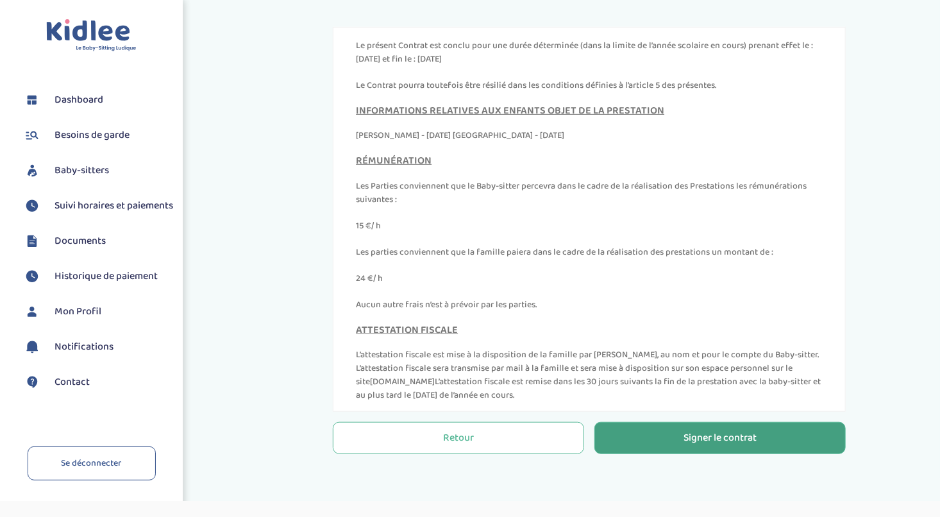
click at [743, 431] on div "Signer le contrat" at bounding box center [720, 438] width 73 height 15
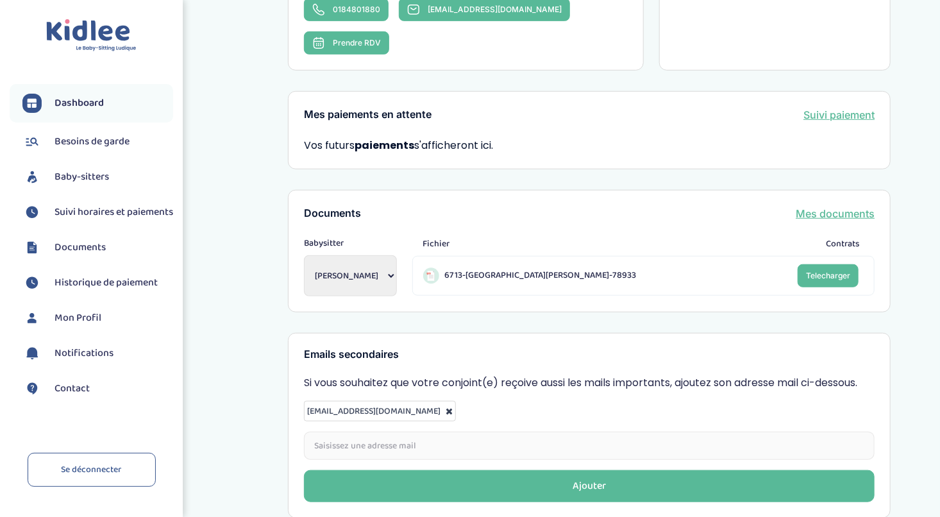
scroll to position [375, 0]
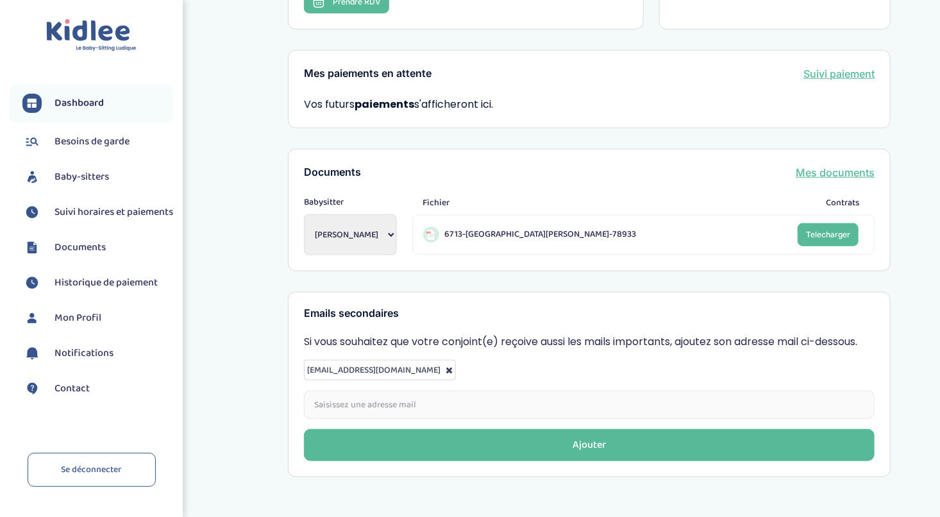
click at [83, 173] on span "Baby-sitters" at bounding box center [82, 176] width 55 height 15
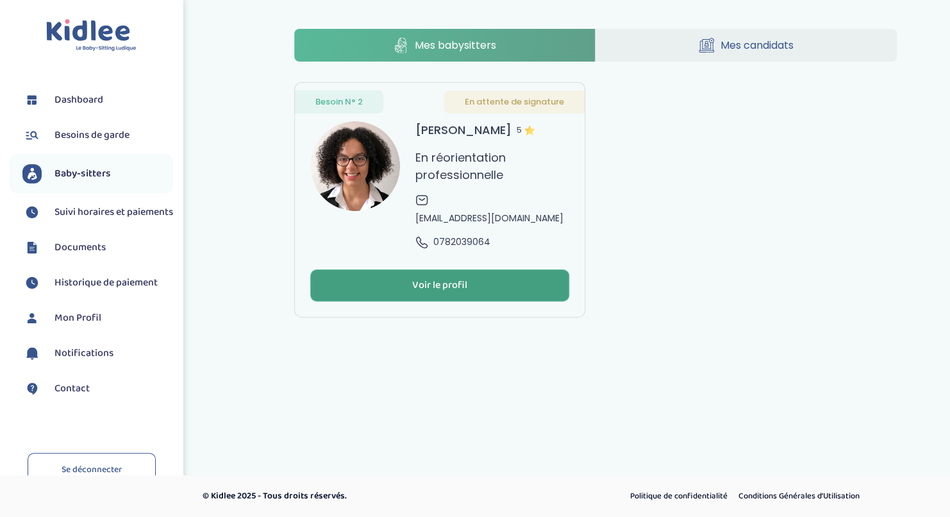
click at [422, 291] on div "Voir le profil" at bounding box center [439, 285] width 55 height 15
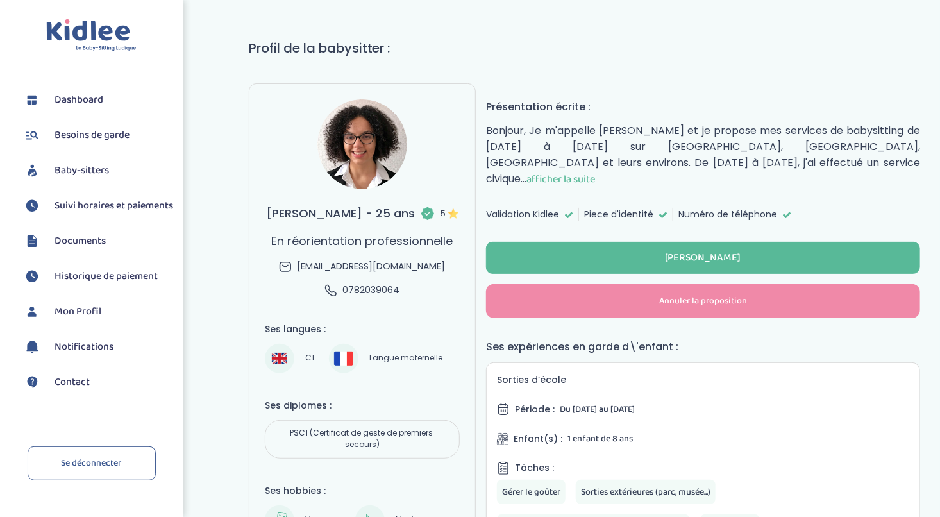
scroll to position [56, 0]
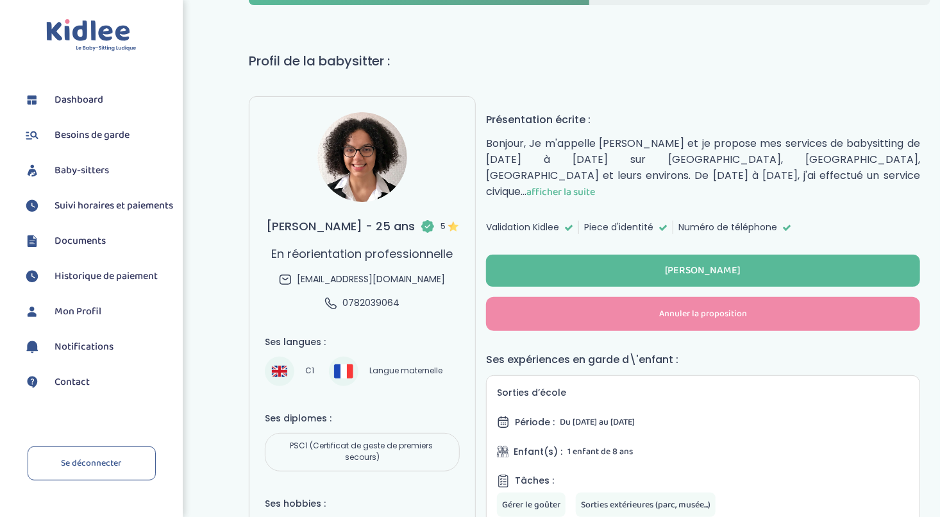
click at [595, 184] on span "afficher la suite" at bounding box center [561, 192] width 69 height 16
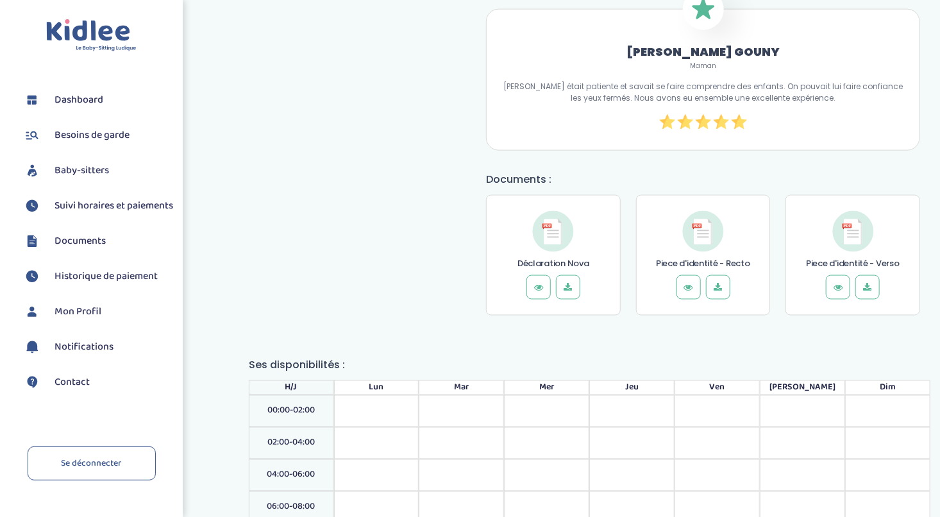
scroll to position [859, 0]
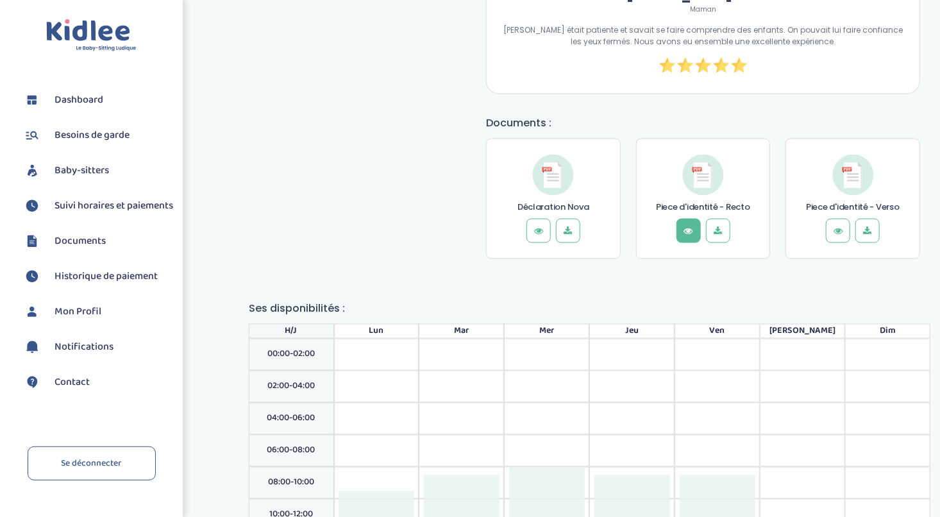
click at [684, 230] on button at bounding box center [689, 231] width 24 height 24
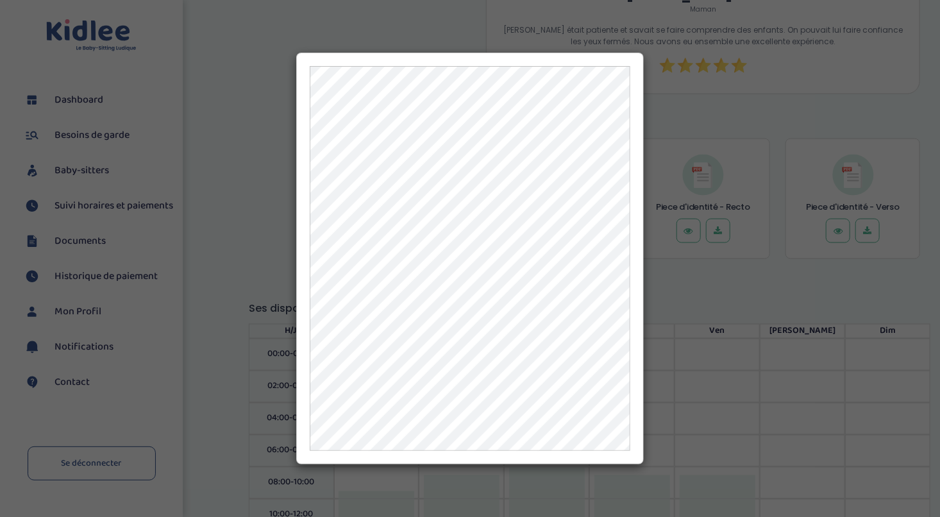
click at [716, 81] on div at bounding box center [470, 258] width 940 height 517
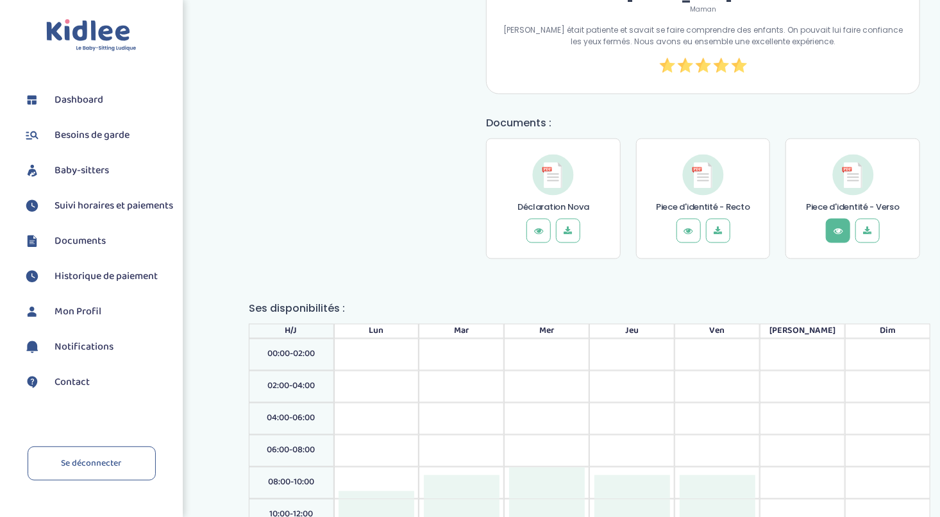
click at [842, 224] on icon at bounding box center [838, 230] width 13 height 13
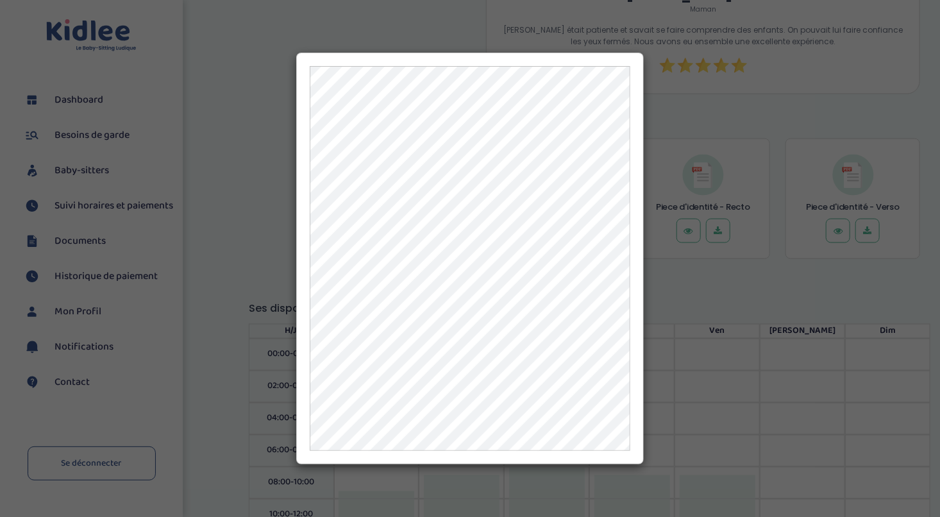
click at [738, 108] on div at bounding box center [470, 258] width 940 height 517
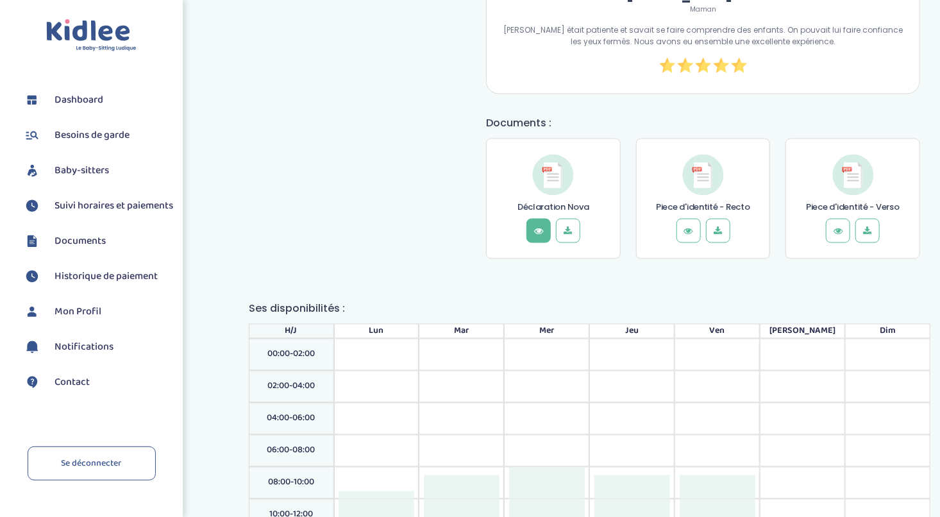
click at [538, 224] on icon at bounding box center [538, 230] width 13 height 13
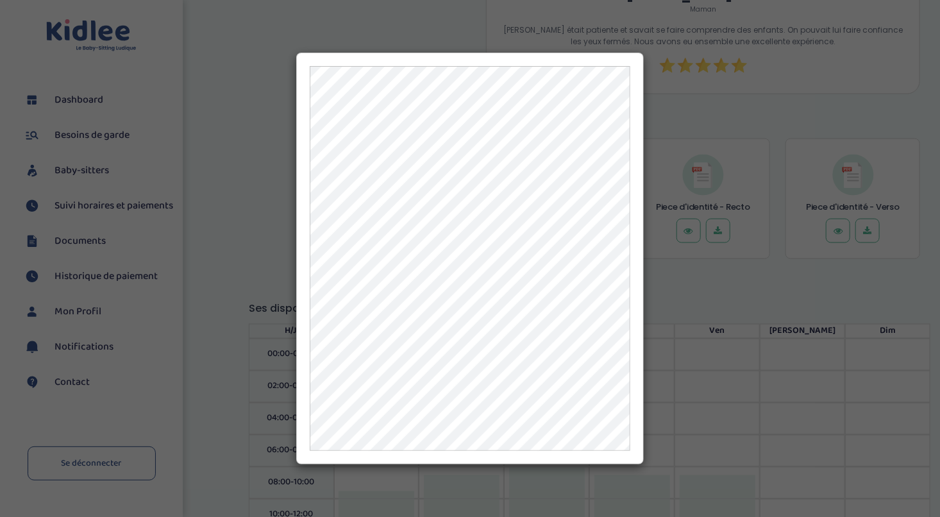
click at [773, 93] on div at bounding box center [470, 258] width 940 height 517
